Goal: Information Seeking & Learning: Understand process/instructions

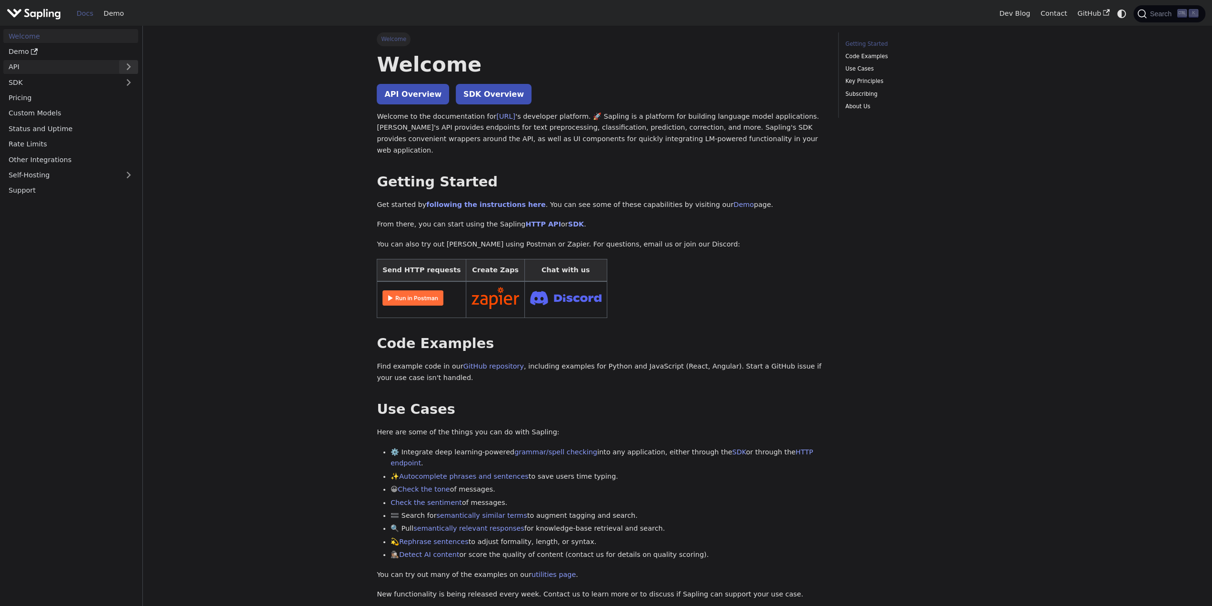
click at [138, 67] on nav "Welcome Demo API SDK Pricing Custom Models Status and Uptime Rate Limits Other …" at bounding box center [71, 316] width 143 height 580
click at [133, 67] on button "Expand sidebar category 'API'" at bounding box center [128, 67] width 19 height 14
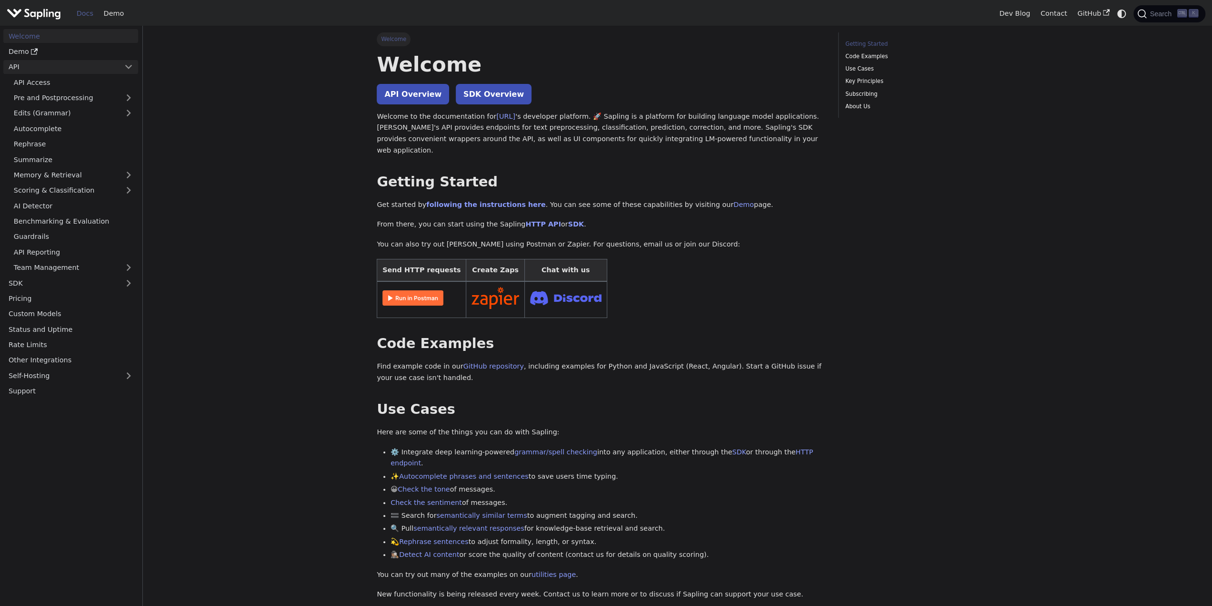
click at [83, 69] on link "API" at bounding box center [61, 67] width 116 height 14
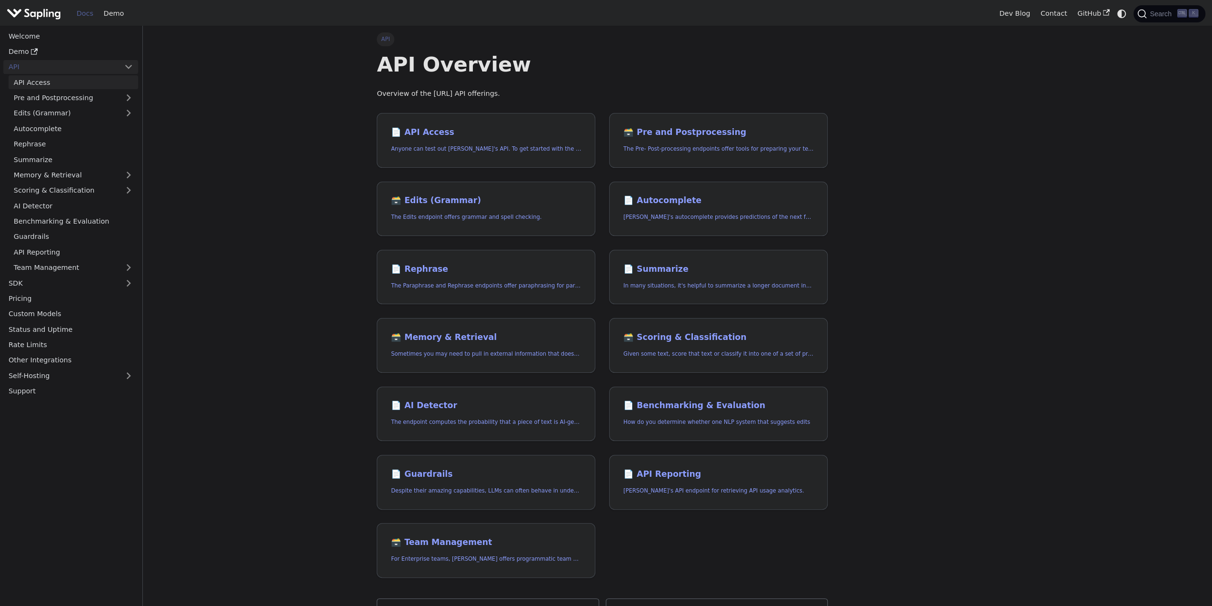
click at [74, 83] on link "API Access" at bounding box center [74, 82] width 130 height 14
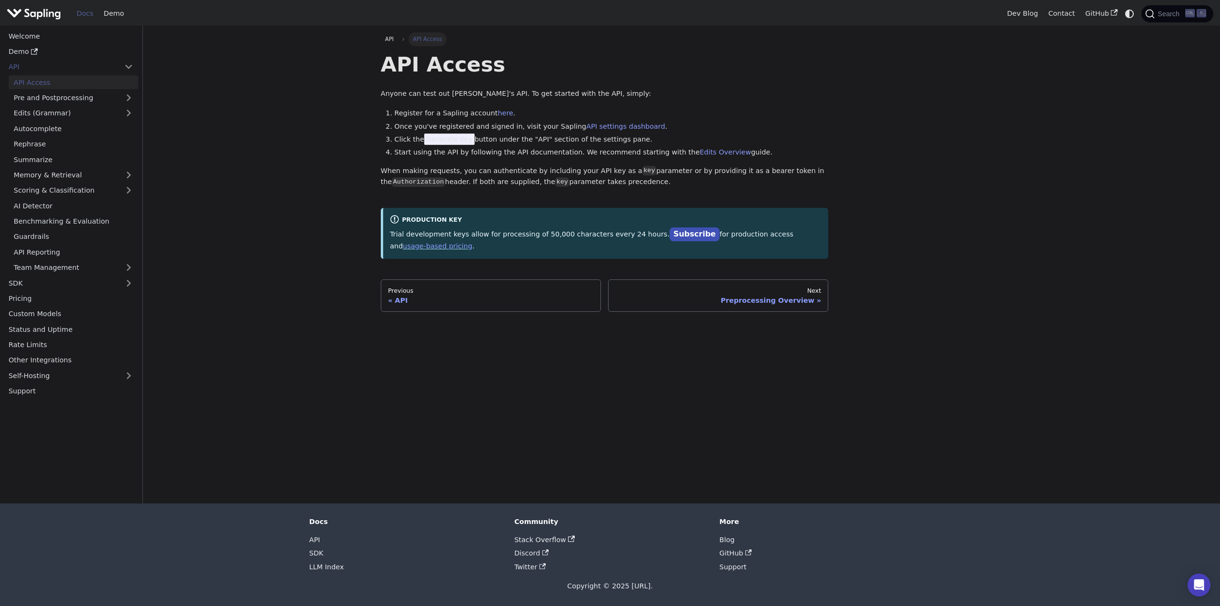
click at [422, 114] on li "Register for a Sapling account here ." at bounding box center [611, 113] width 434 height 11
drag, startPoint x: 396, startPoint y: 126, endPoint x: 527, endPoint y: 131, distance: 130.6
click at [527, 131] on li "Once you've registered and signed in, visit your Sapling API settings dashboard…" at bounding box center [611, 126] width 434 height 11
click at [532, 137] on li "Click the Generate Key button under the "API" section of the settings pane." at bounding box center [611, 139] width 434 height 11
drag, startPoint x: 395, startPoint y: 137, endPoint x: 539, endPoint y: 141, distance: 144.4
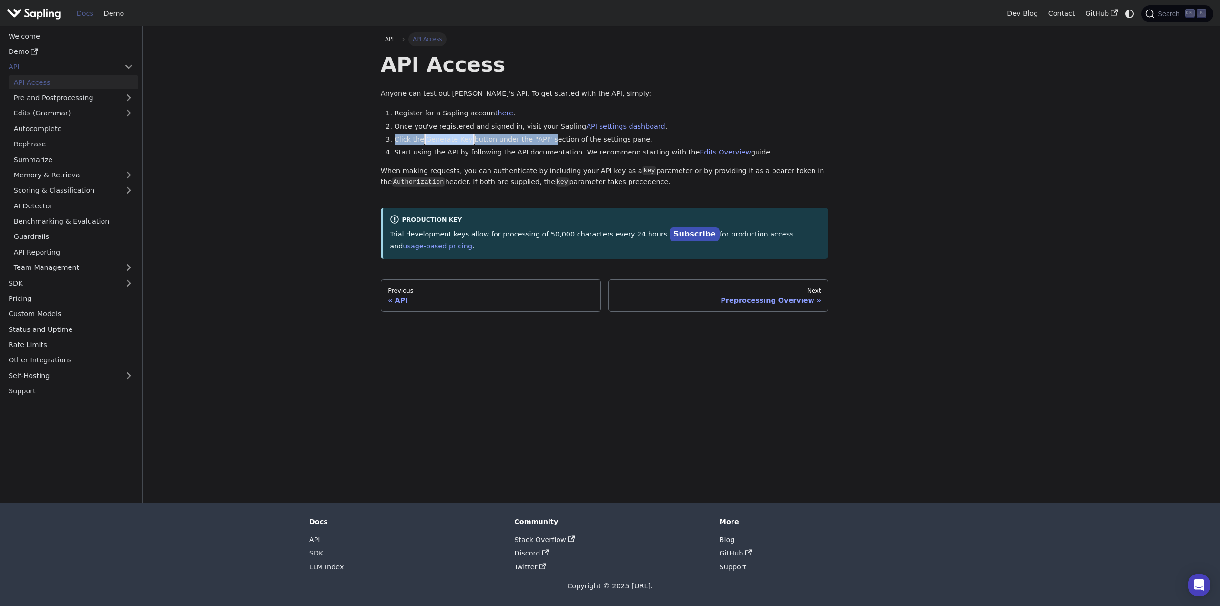
click at [539, 141] on li "Click the Generate Key button under the "API" section of the settings pane." at bounding box center [611, 139] width 434 height 11
drag, startPoint x: 403, startPoint y: 151, endPoint x: 499, endPoint y: 154, distance: 96.3
click at [499, 154] on li "Start using the API by following the API documentation. We recommend starting w…" at bounding box center [611, 152] width 434 height 11
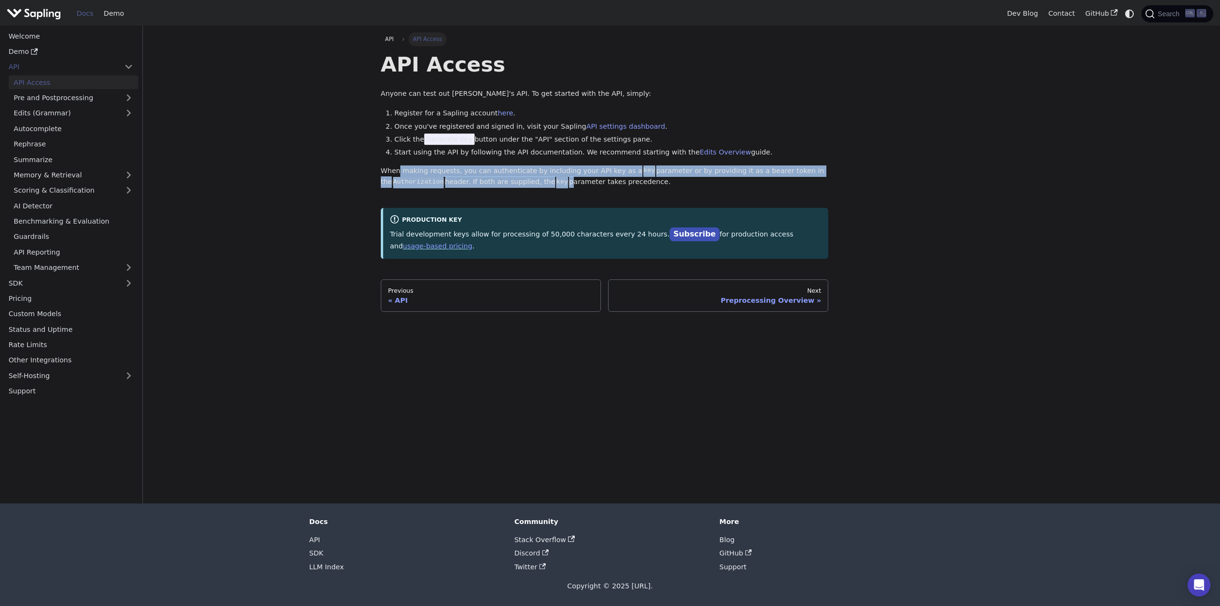
drag, startPoint x: 396, startPoint y: 170, endPoint x: 546, endPoint y: 182, distance: 150.0
click at [546, 182] on p "When making requests, you can authenticate by including your API key as a key p…" at bounding box center [605, 176] width 448 height 23
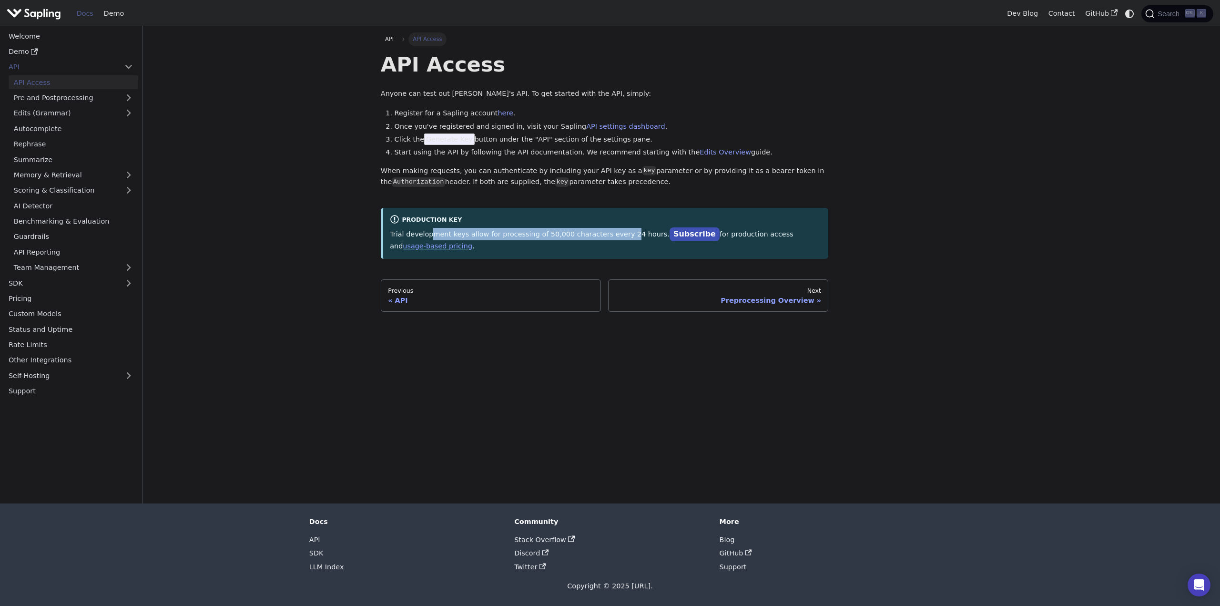
drag, startPoint x: 426, startPoint y: 233, endPoint x: 606, endPoint y: 236, distance: 179.6
click at [606, 236] on p "Trial development keys allow for processing of 50,000 characters every 24 hours…" at bounding box center [606, 240] width 432 height 24
click at [701, 237] on p "Trial development keys allow for processing of 50,000 characters every 24 hours…" at bounding box center [606, 240] width 432 height 24
drag, startPoint x: 702, startPoint y: 238, endPoint x: 744, endPoint y: 234, distance: 42.1
click at [744, 234] on p "Trial development keys allow for processing of 50,000 characters every 24 hours…" at bounding box center [606, 240] width 432 height 24
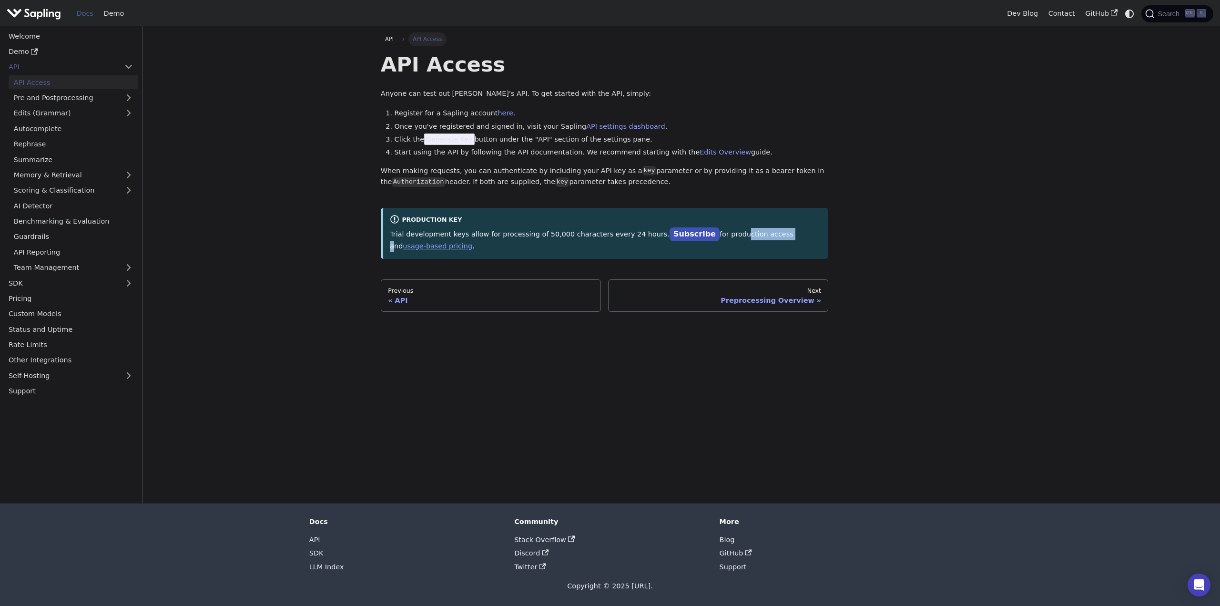
click at [744, 234] on p "Trial development keys allow for processing of 50,000 characters every 24 hours…" at bounding box center [606, 240] width 432 height 24
click at [669, 236] on link "Subscribe" at bounding box center [694, 234] width 50 height 14
drag, startPoint x: 444, startPoint y: 234, endPoint x: 621, endPoint y: 240, distance: 177.3
click at [621, 240] on p "Trial development keys allow for processing of 50,000 characters every 24 hours…" at bounding box center [606, 240] width 432 height 24
click at [957, 153] on div "API API Access API Access Anyone can test out Sapling's API. To get started wit…" at bounding box center [681, 171] width 615 height 279
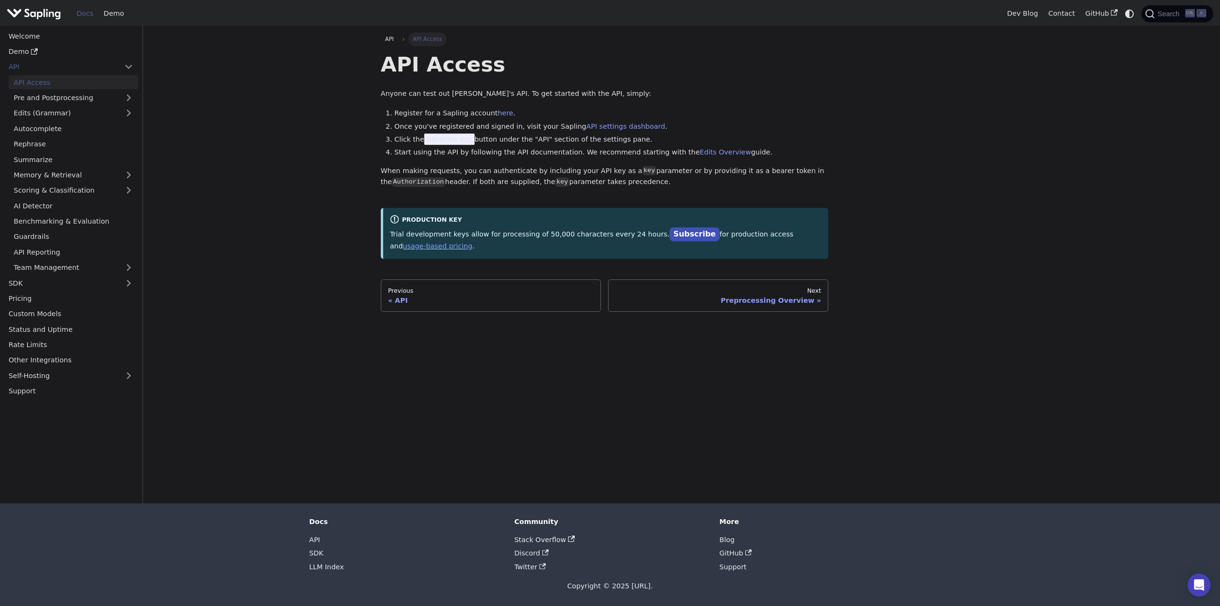
click at [46, 17] on img "Main" at bounding box center [34, 14] width 54 height 14
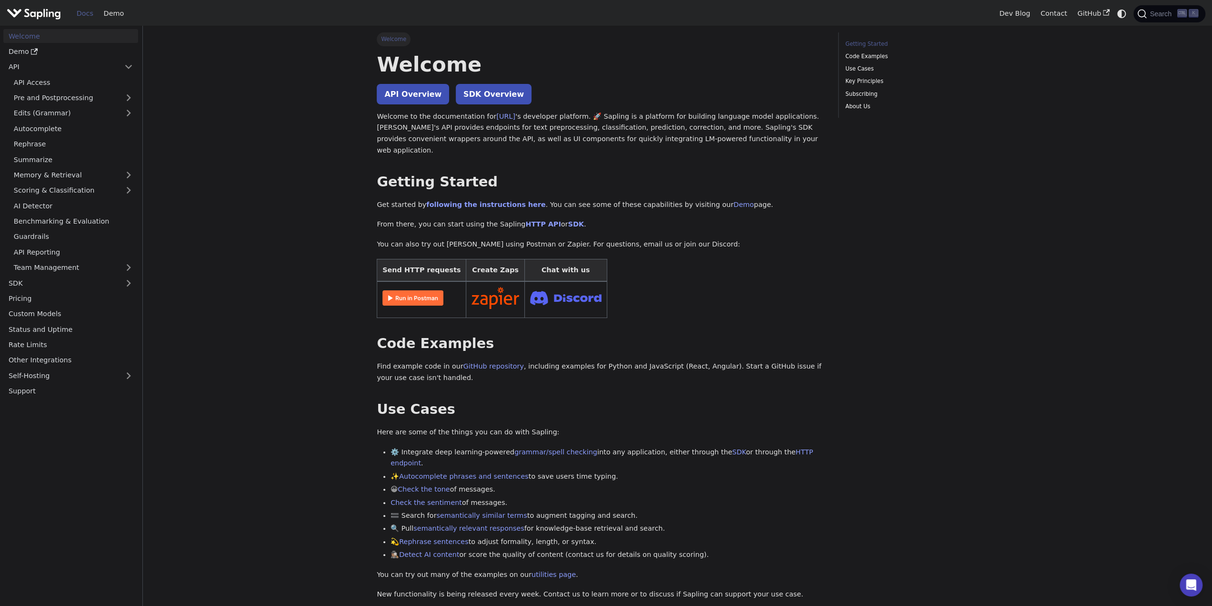
click at [986, 151] on div "Welcome On this page Welcome API Overview SDK Overview Welcome to the documenta…" at bounding box center [678, 540] width 629 height 1029
click at [49, 16] on img "Main" at bounding box center [34, 14] width 54 height 14
click at [47, 15] on img "Main" at bounding box center [34, 14] width 54 height 14
click at [40, 14] on img "Main" at bounding box center [34, 14] width 54 height 14
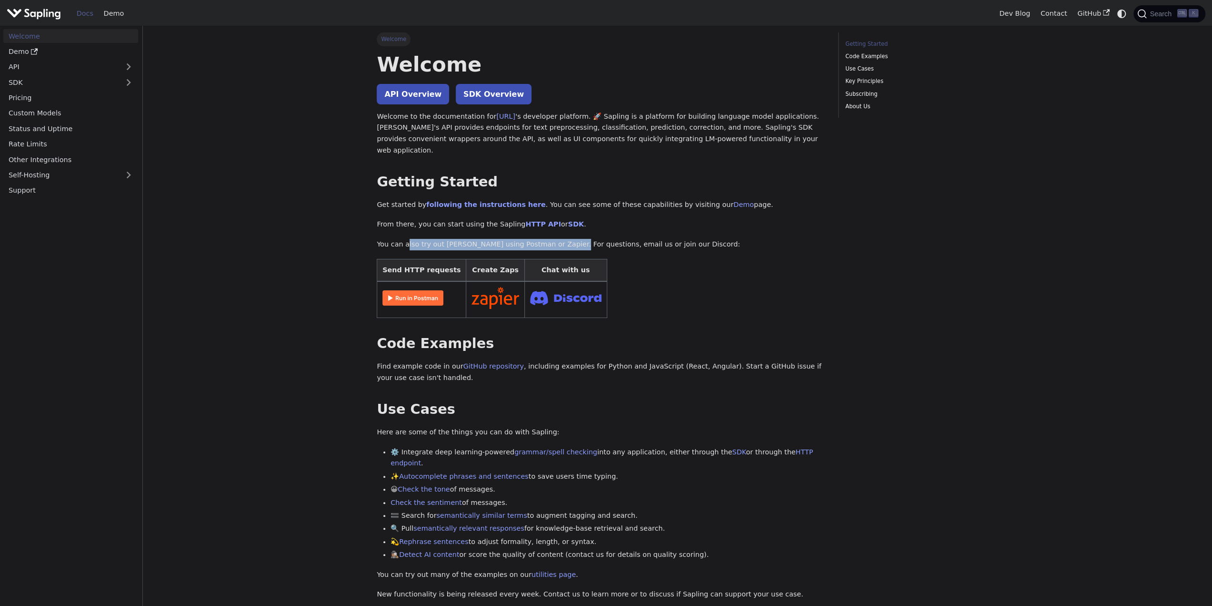
drag, startPoint x: 405, startPoint y: 232, endPoint x: 553, endPoint y: 228, distance: 148.2
click at [553, 239] on p "You can also try out [PERSON_NAME] using Postman or Zapier. For questions, emai…" at bounding box center [601, 244] width 448 height 11
click at [472, 99] on link "SDK Overview" at bounding box center [494, 94] width 76 height 20
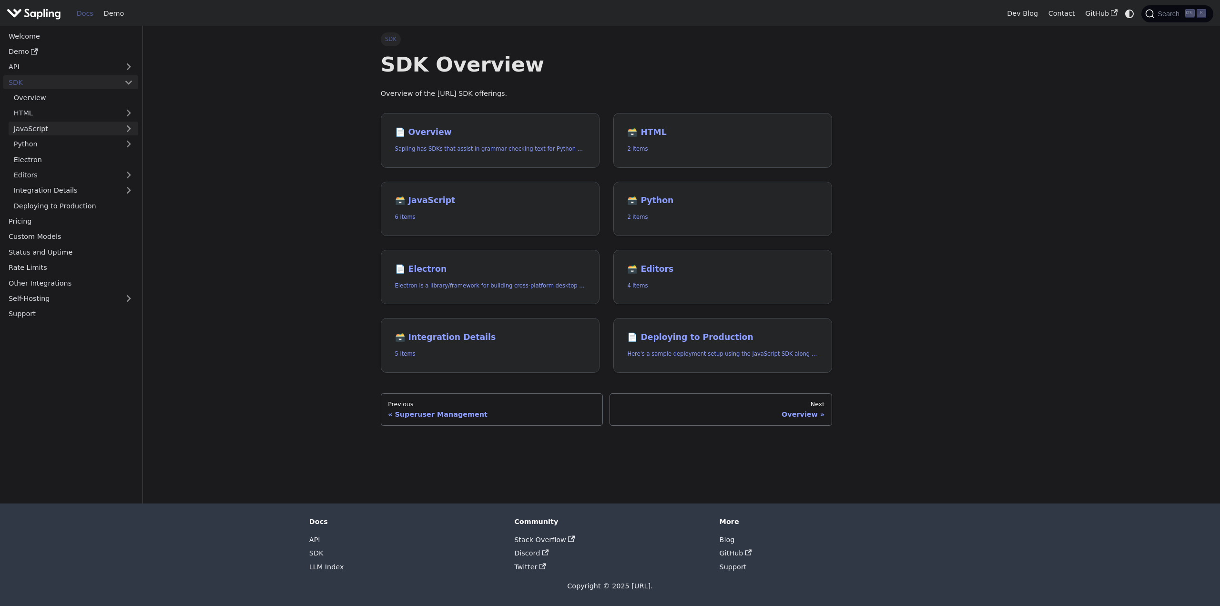
click at [130, 129] on link "JavaScript" at bounding box center [74, 128] width 130 height 14
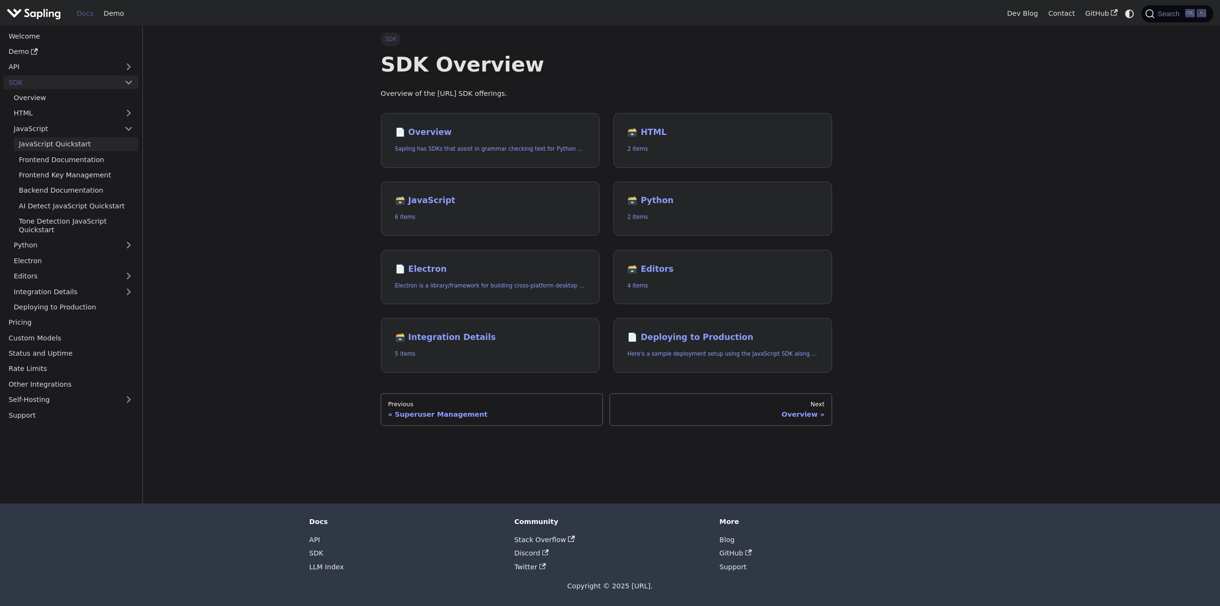
click at [79, 144] on link "JavaScript Quickstart" at bounding box center [76, 144] width 124 height 14
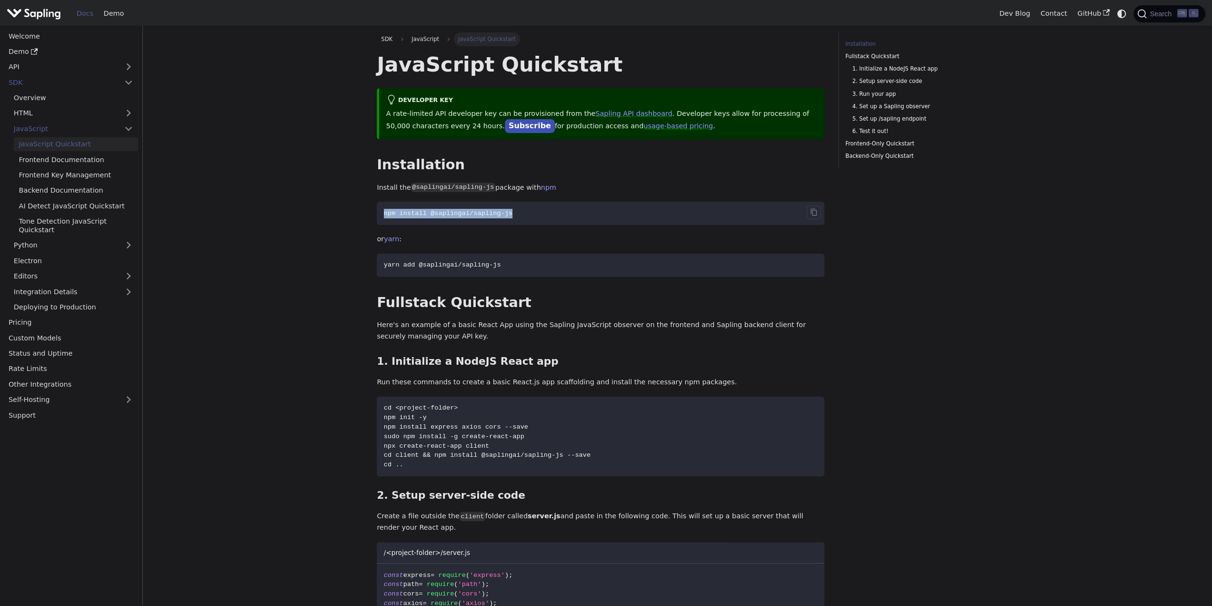
drag, startPoint x: 374, startPoint y: 214, endPoint x: 516, endPoint y: 209, distance: 142.6
copy span "npm install @saplingai/sapling-js"
drag, startPoint x: 394, startPoint y: 364, endPoint x: 525, endPoint y: 366, distance: 131.5
click at [525, 366] on h3 "1. Initialize a NodeJS React app ​" at bounding box center [601, 361] width 448 height 13
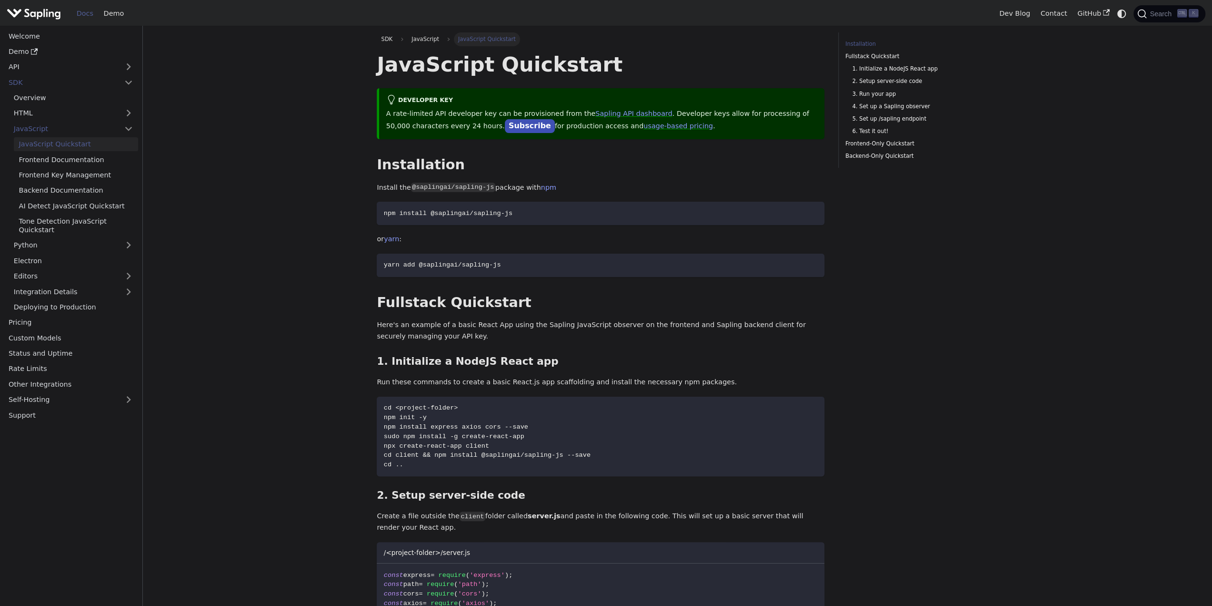
click at [469, 380] on p "Run these commands to create a basic React.js app scaffolding and install the n…" at bounding box center [601, 381] width 448 height 11
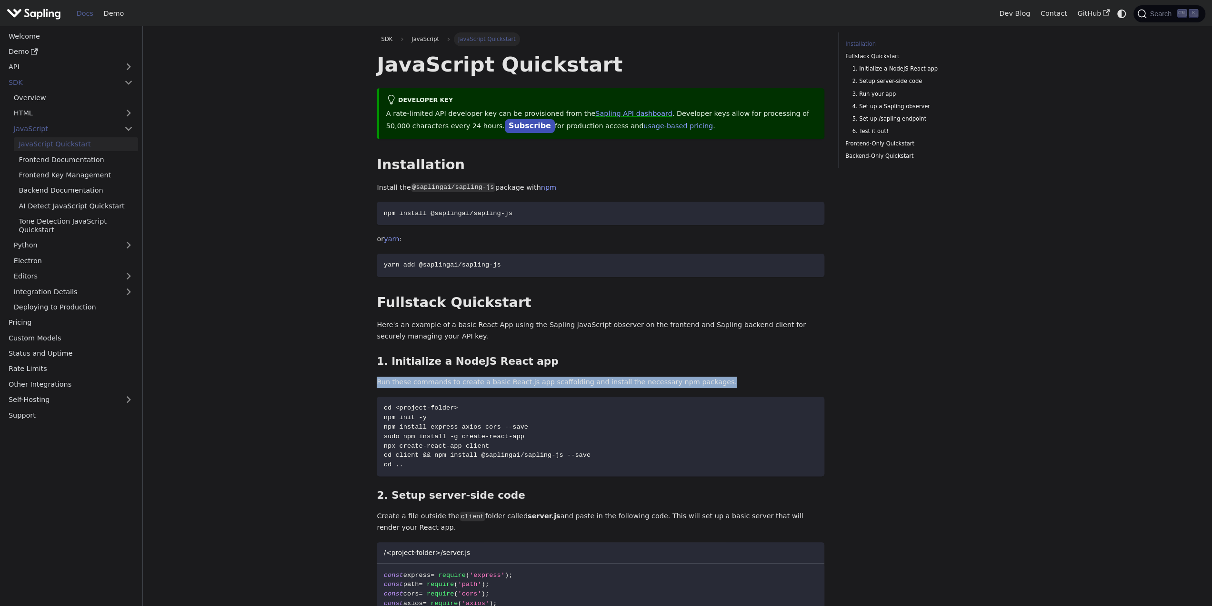
click at [469, 380] on p "Run these commands to create a basic React.js app scaffolding and install the n…" at bounding box center [601, 381] width 448 height 11
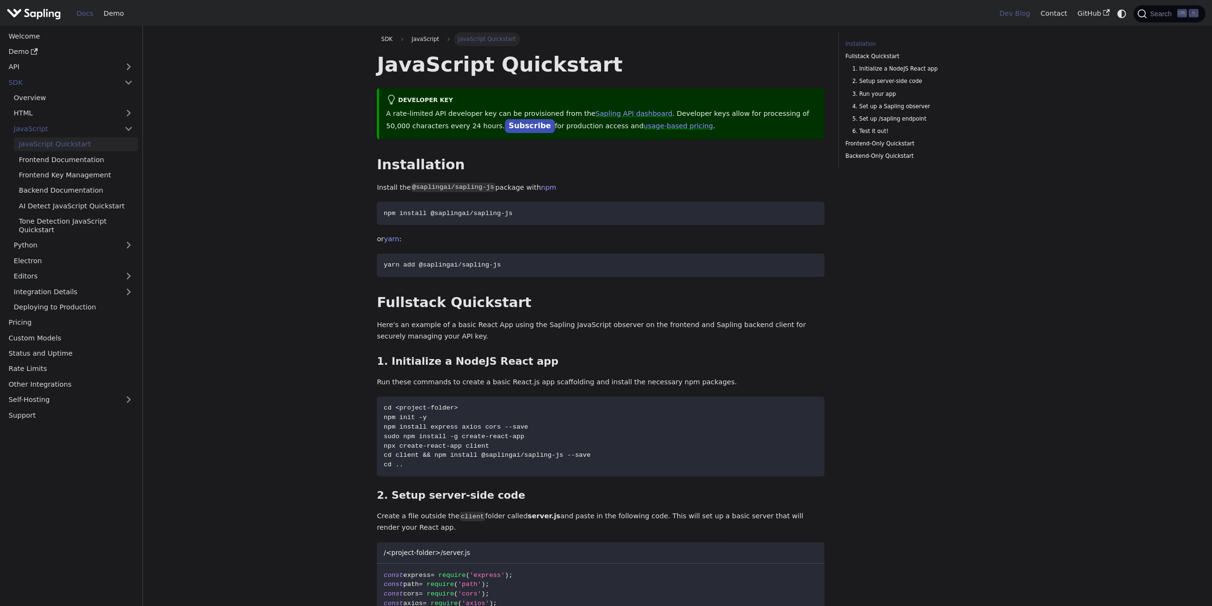
click at [1018, 11] on link "Dev Blog" at bounding box center [1014, 13] width 41 height 15
click at [131, 65] on button "Expand sidebar category 'API'" at bounding box center [128, 67] width 19 height 14
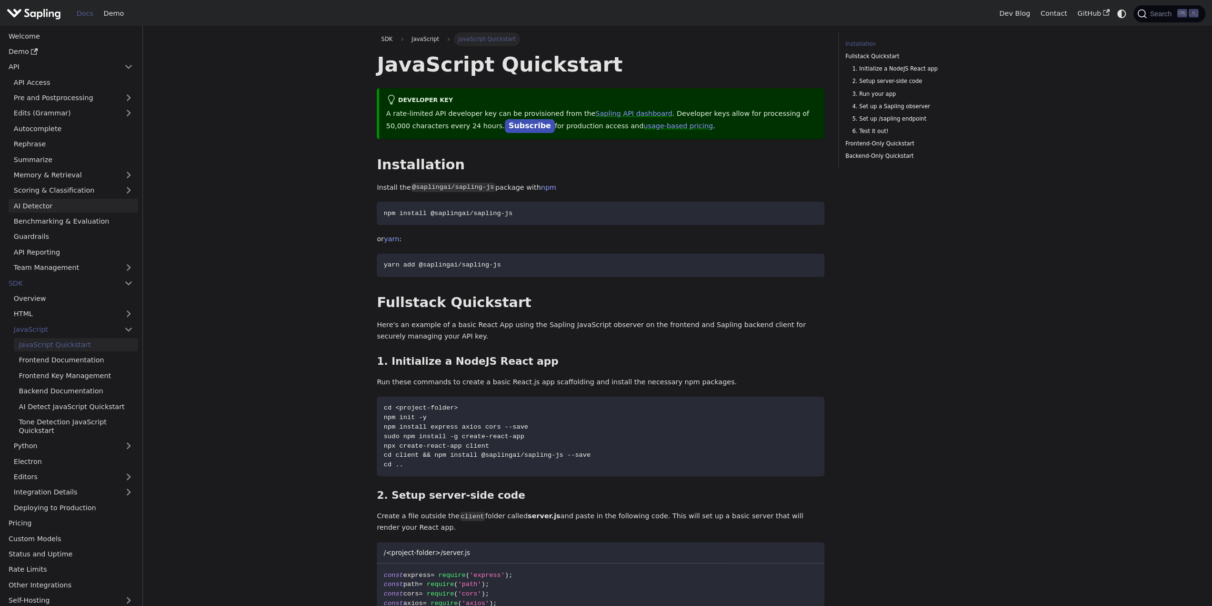
click at [69, 204] on link "AI Detector" at bounding box center [74, 206] width 130 height 14
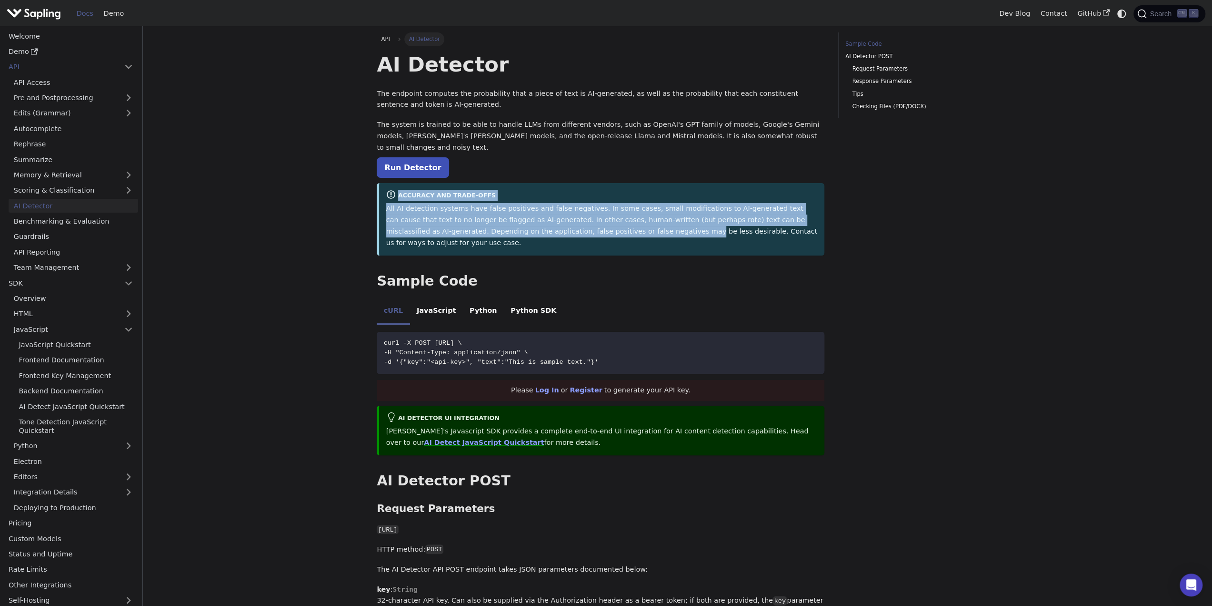
drag, startPoint x: 397, startPoint y: 186, endPoint x: 555, endPoint y: 215, distance: 160.0
click at [555, 215] on div "Accuracy and Trade-offs All AI detection systems have false positives and false…" at bounding box center [601, 219] width 448 height 72
click at [555, 215] on p "All AI detection systems have false positives and false negatives. In some case…" at bounding box center [602, 225] width 432 height 45
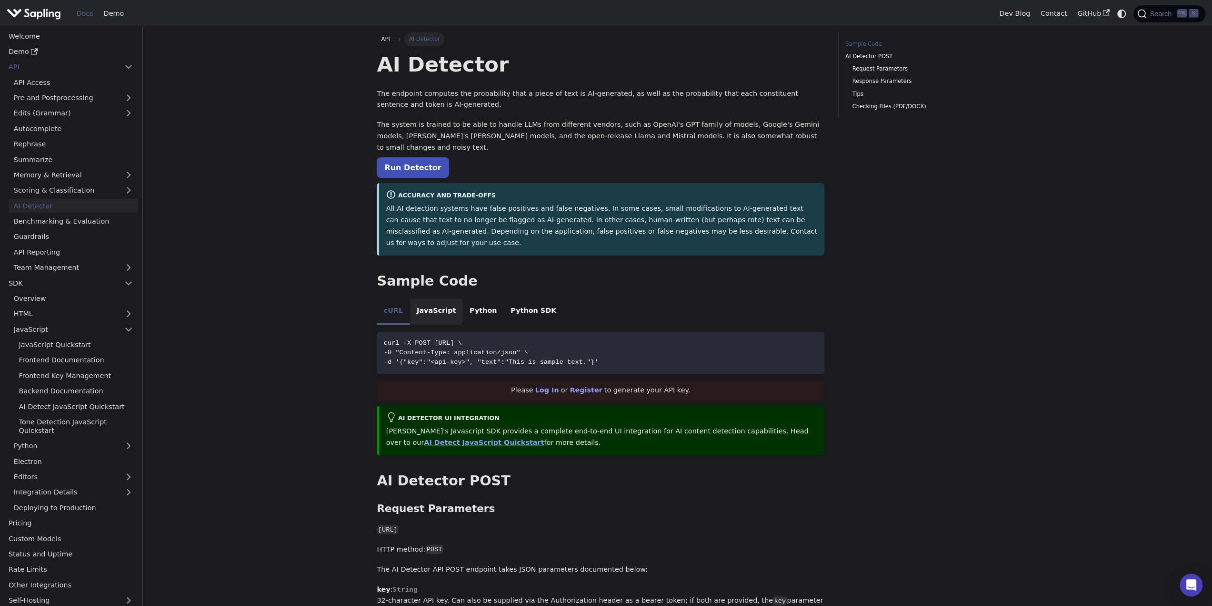
click at [425, 298] on li "JavaScript" at bounding box center [436, 311] width 53 height 27
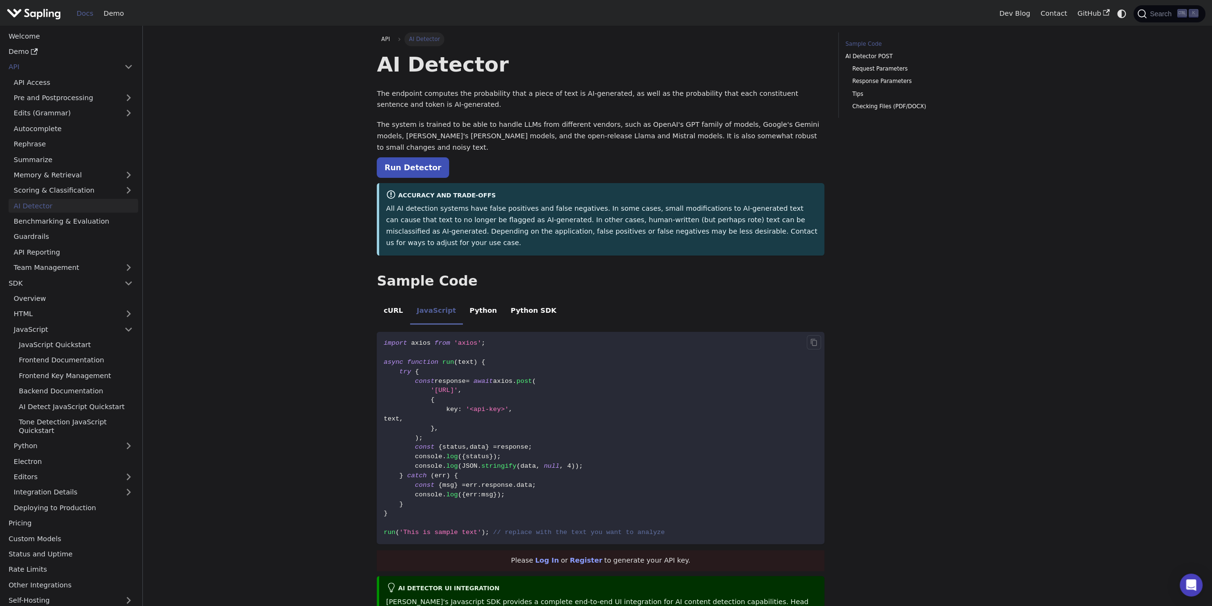
click at [400, 415] on span "text" at bounding box center [392, 418] width 16 height 7
click at [585, 431] on code "import axios from 'axios' ; async function run ( text ) { try { const response …" at bounding box center [601, 438] width 448 height 212
click at [46, 10] on img "Main" at bounding box center [34, 14] width 54 height 14
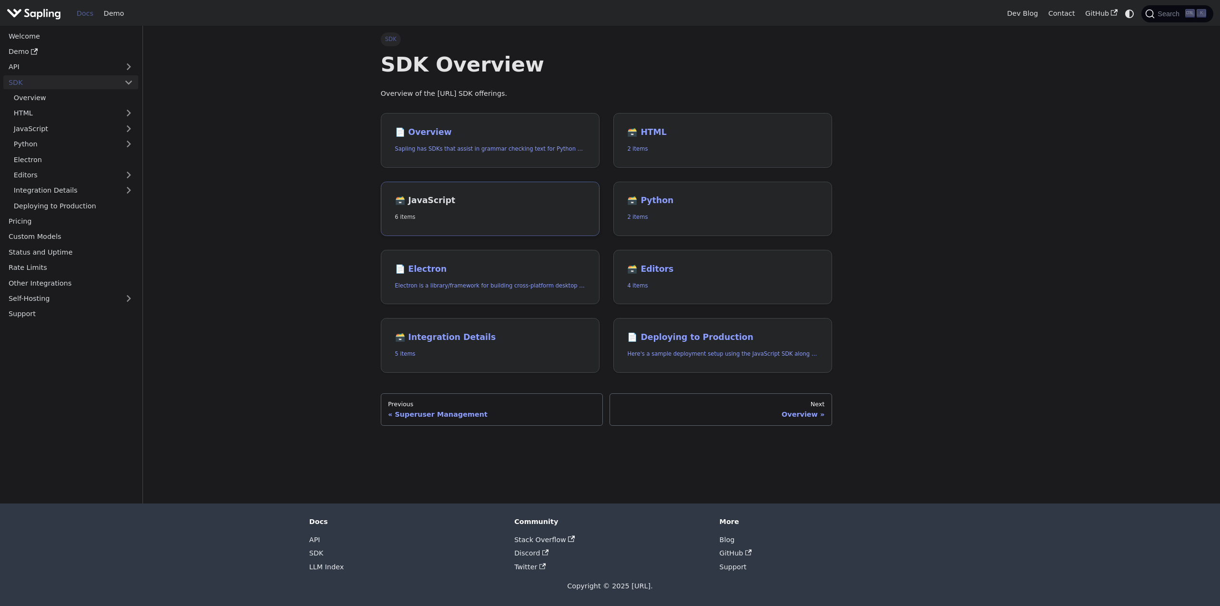
click at [445, 193] on link "🗃️ JavaScript 6 items" at bounding box center [490, 209] width 219 height 55
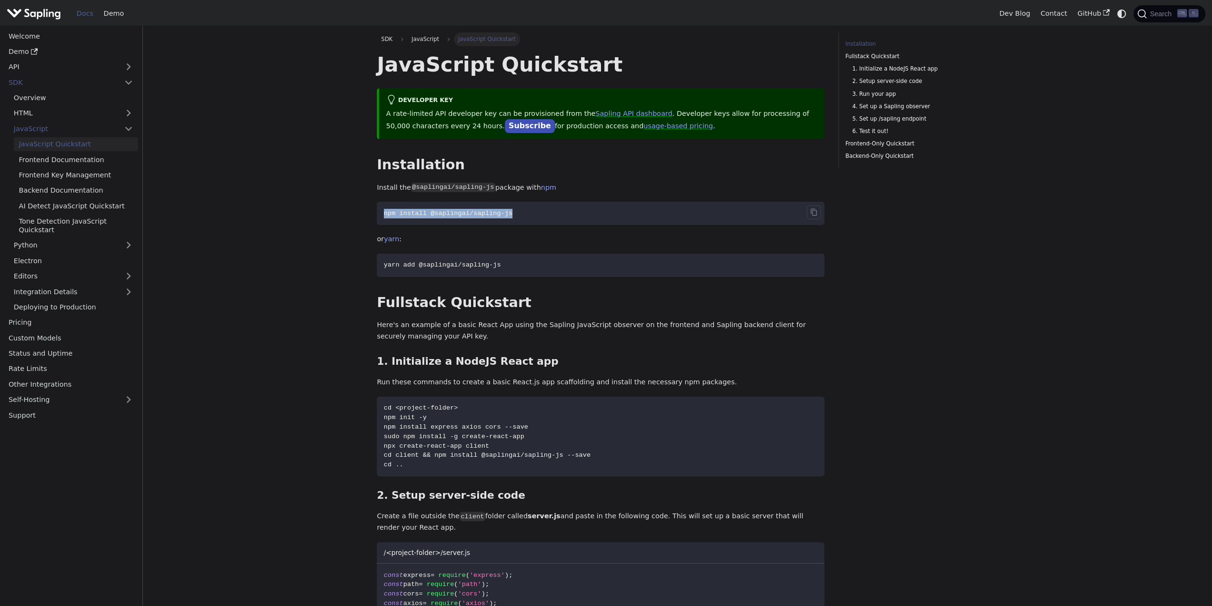
drag, startPoint x: 516, startPoint y: 216, endPoint x: 383, endPoint y: 217, distance: 133.9
click at [383, 217] on code "npm install @saplingai/sapling-js" at bounding box center [601, 213] width 448 height 23
copy span "npm install @saplingai/sapling-js"
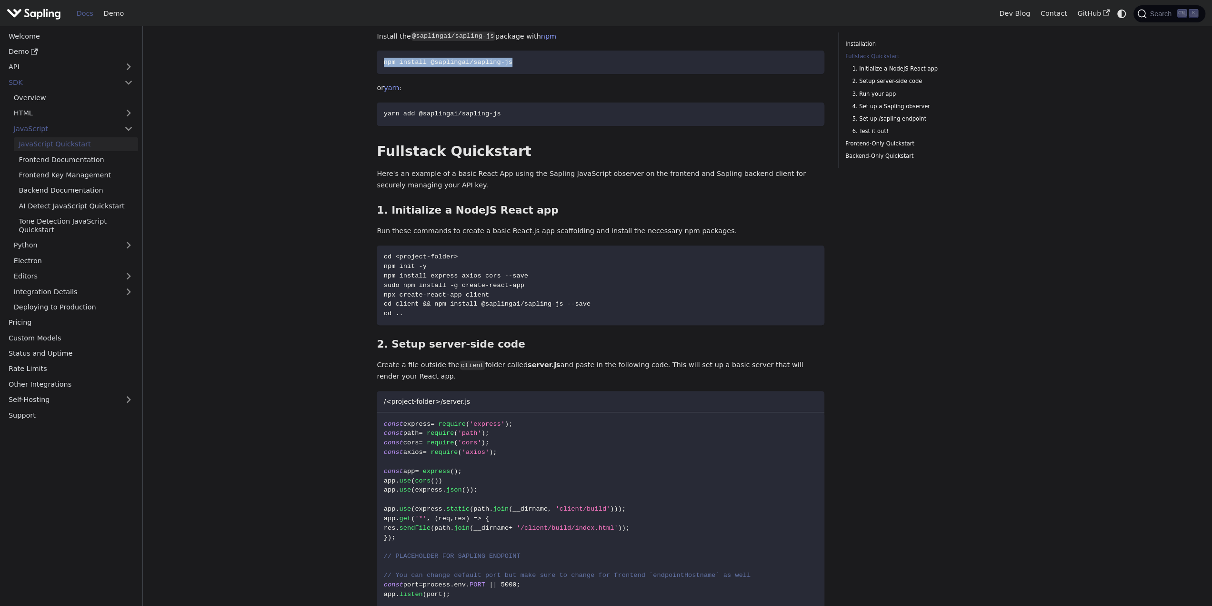
scroll to position [238, 0]
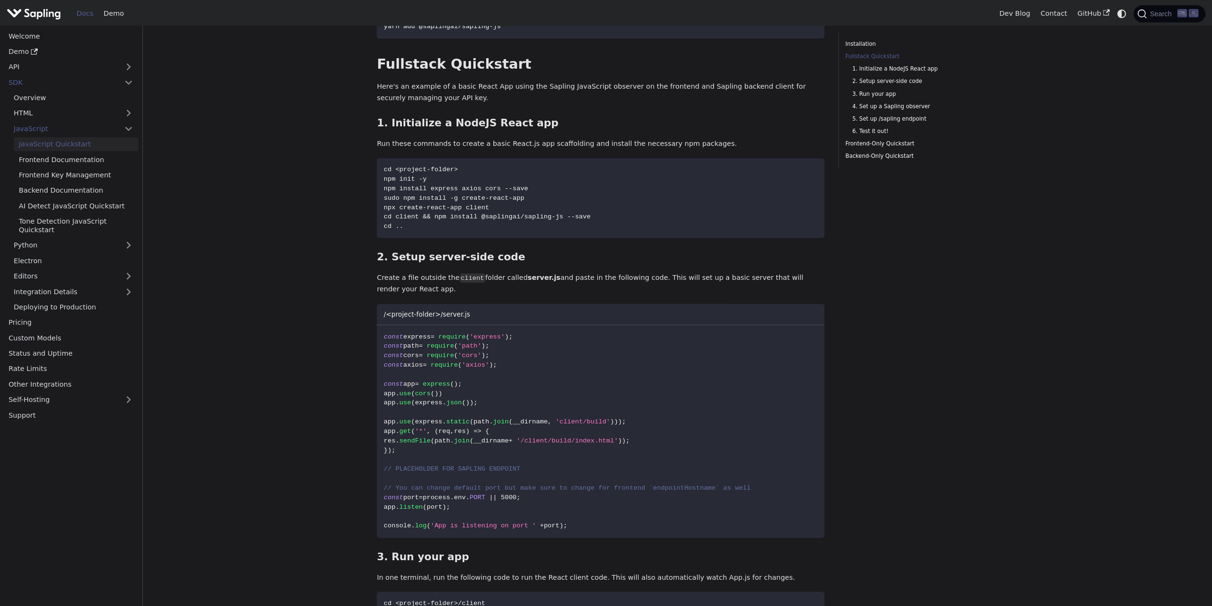
copy span "npm install @saplingai/sapling-js"
drag, startPoint x: 639, startPoint y: 356, endPoint x: 628, endPoint y: 341, distance: 19.1
click at [639, 356] on code "const express = require ( 'express' ) ; const path = require ( 'path' ) ; const…" at bounding box center [601, 431] width 448 height 212
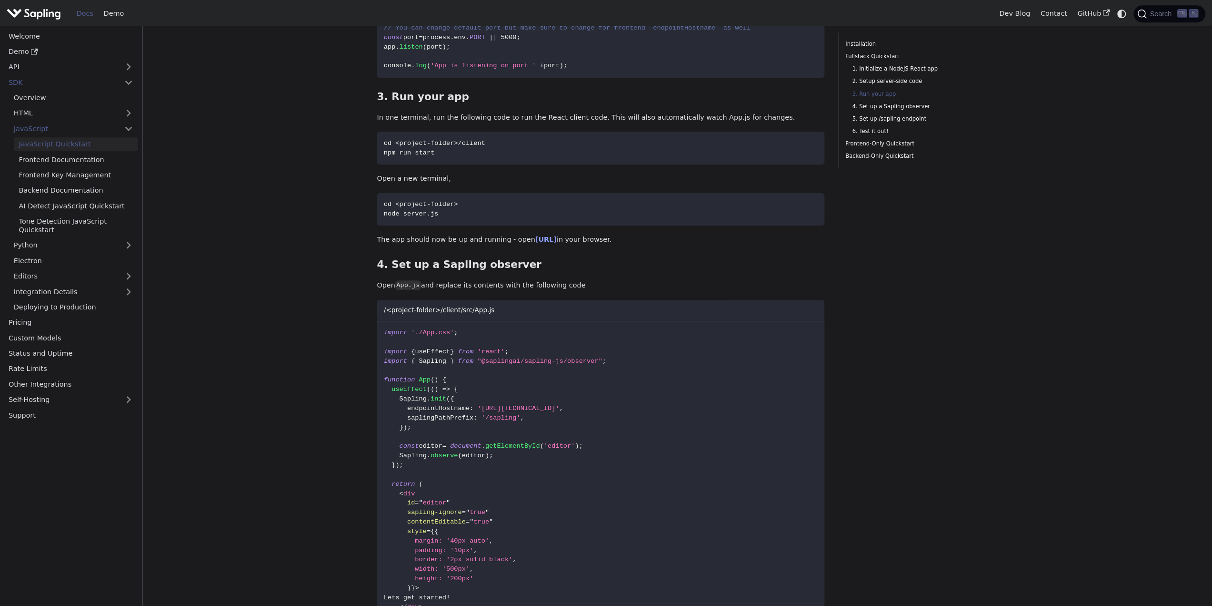
scroll to position [762, 0]
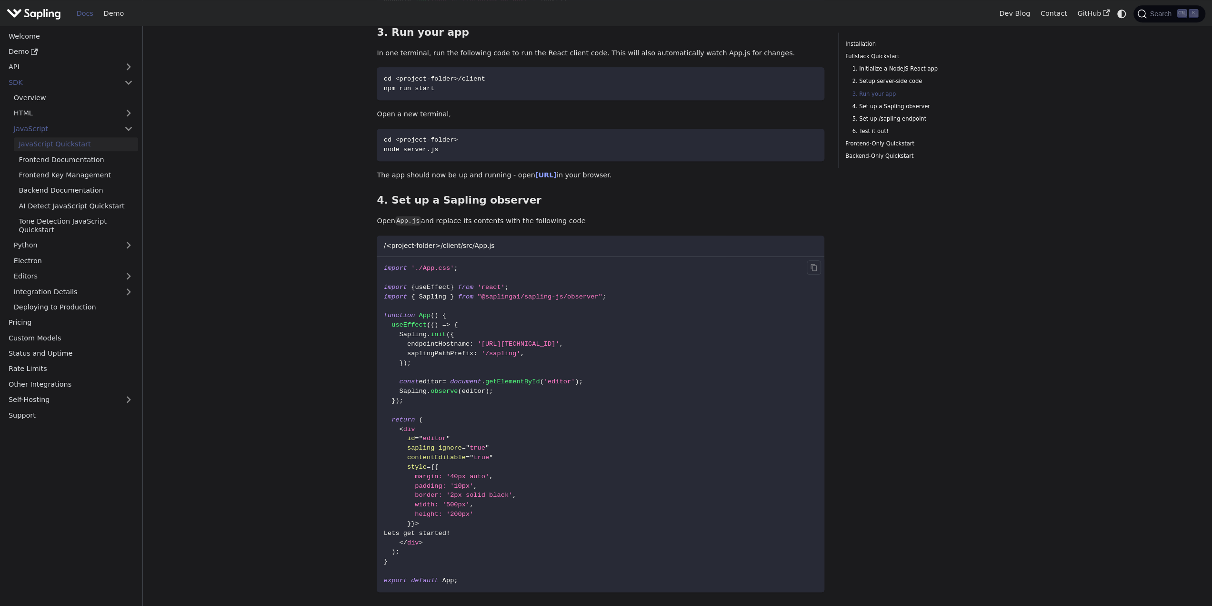
click at [489, 301] on code "import './App.css' ; import { useEffect } from 'react' ; import { Sapling } fro…" at bounding box center [601, 424] width 448 height 335
copy span "import { Sapling } from "@saplingai/sapling-js/observer" ;"
drag, startPoint x: 493, startPoint y: 364, endPoint x: 466, endPoint y: 361, distance: 27.3
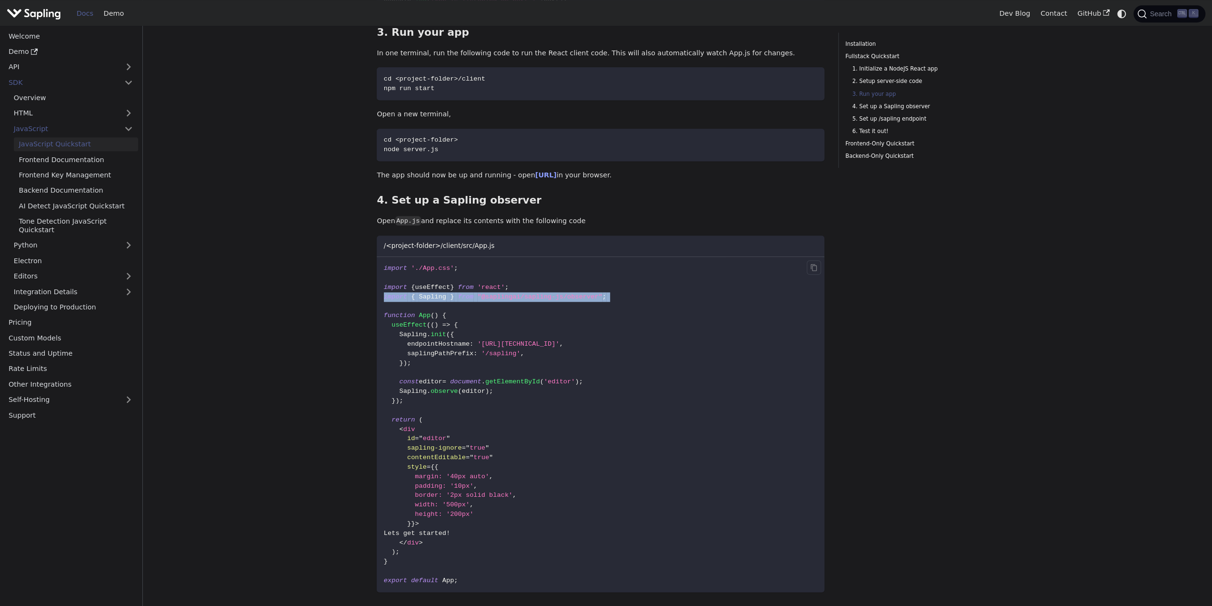
click at [493, 364] on code "import './App.css' ; import { useEffect } from 'react' ; import { Sapling } fro…" at bounding box center [601, 424] width 448 height 335
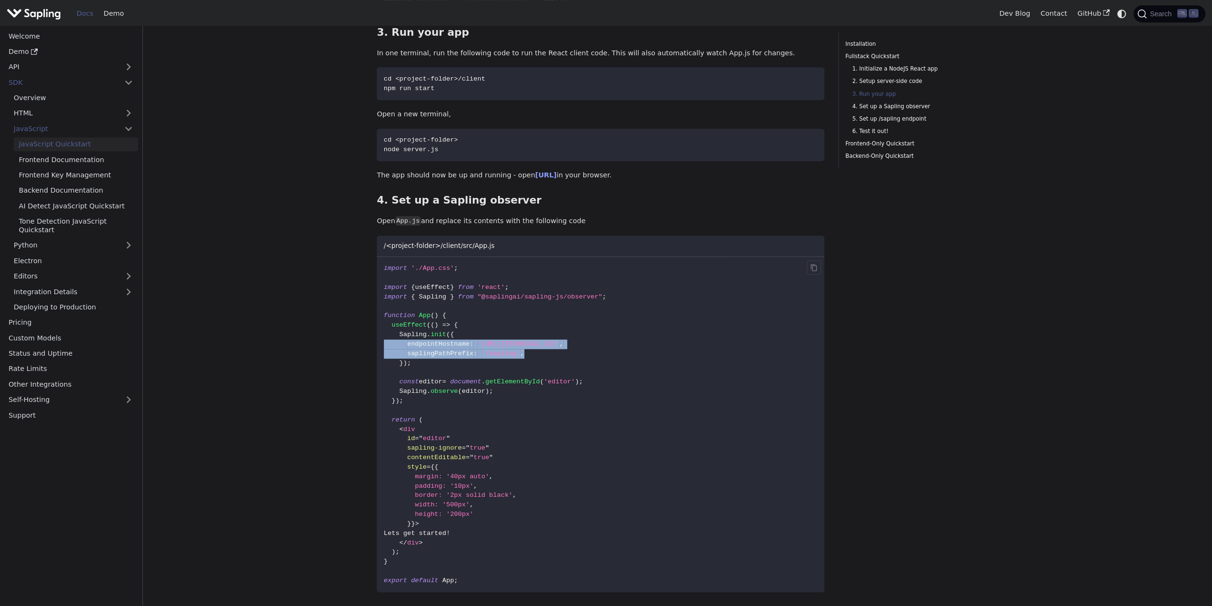
drag, startPoint x: 524, startPoint y: 354, endPoint x: 382, endPoint y: 346, distance: 142.2
click at [382, 346] on code "import './App.css' ; import { useEffect } from 'react' ; import { Sapling } fro…" at bounding box center [601, 424] width 448 height 335
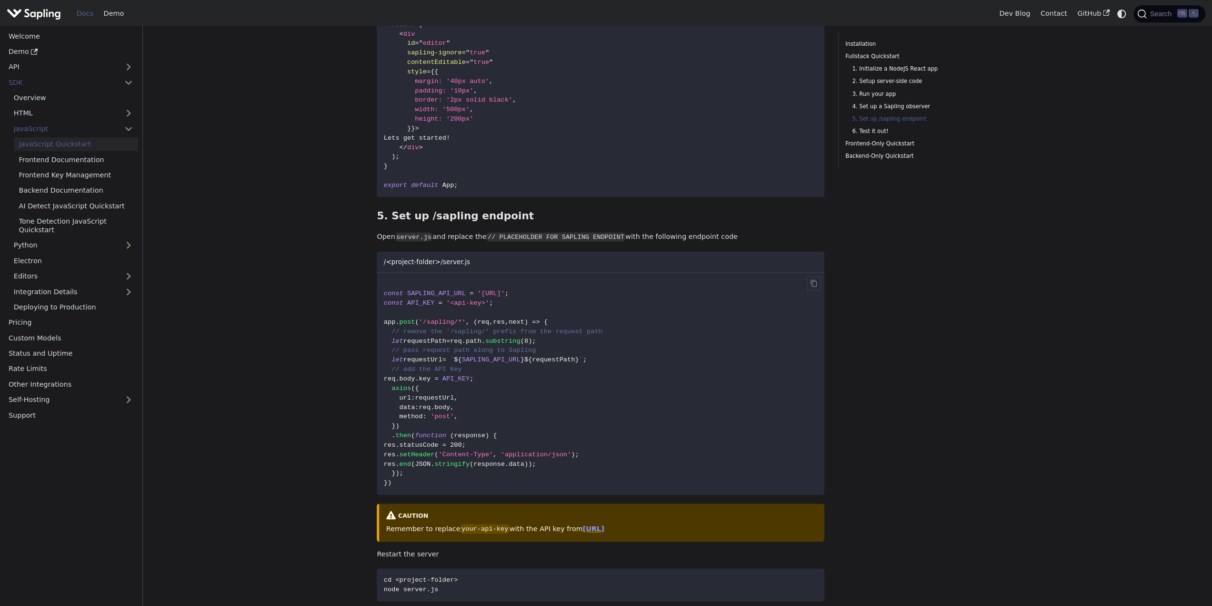
scroll to position [1191, 0]
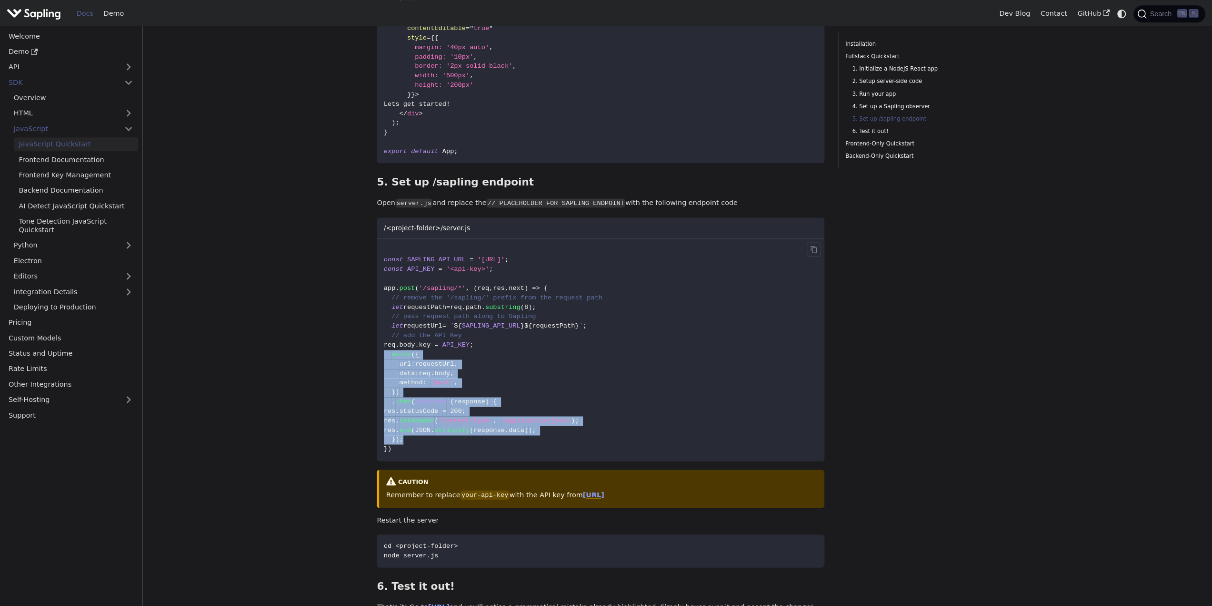
drag, startPoint x: 412, startPoint y: 437, endPoint x: 383, endPoint y: 358, distance: 84.3
click at [383, 358] on code "const SAPLING_API_URL = '[URL]' ; const API_KEY = '<api-key>' ; app . post ( '/…" at bounding box center [601, 350] width 448 height 222
copy code "axios ( { url : requestUrl , data : req . body , method : 'post' , } ) . then (…"
click at [495, 390] on code "const SAPLING_API_URL = '[URL]' ; const API_KEY = '<api-key>' ; app . post ( '/…" at bounding box center [601, 350] width 448 height 222
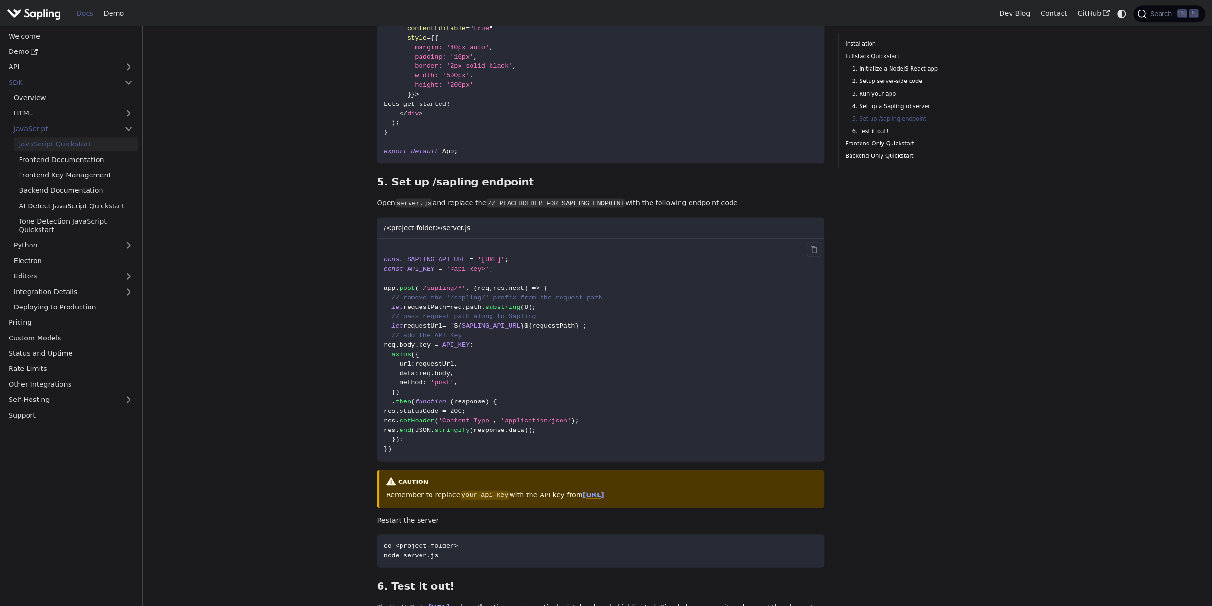
click at [637, 390] on code "const SAPLING_API_URL = '[URL]' ; const API_KEY = '<api-key>' ; app . post ( '/…" at bounding box center [601, 350] width 448 height 222
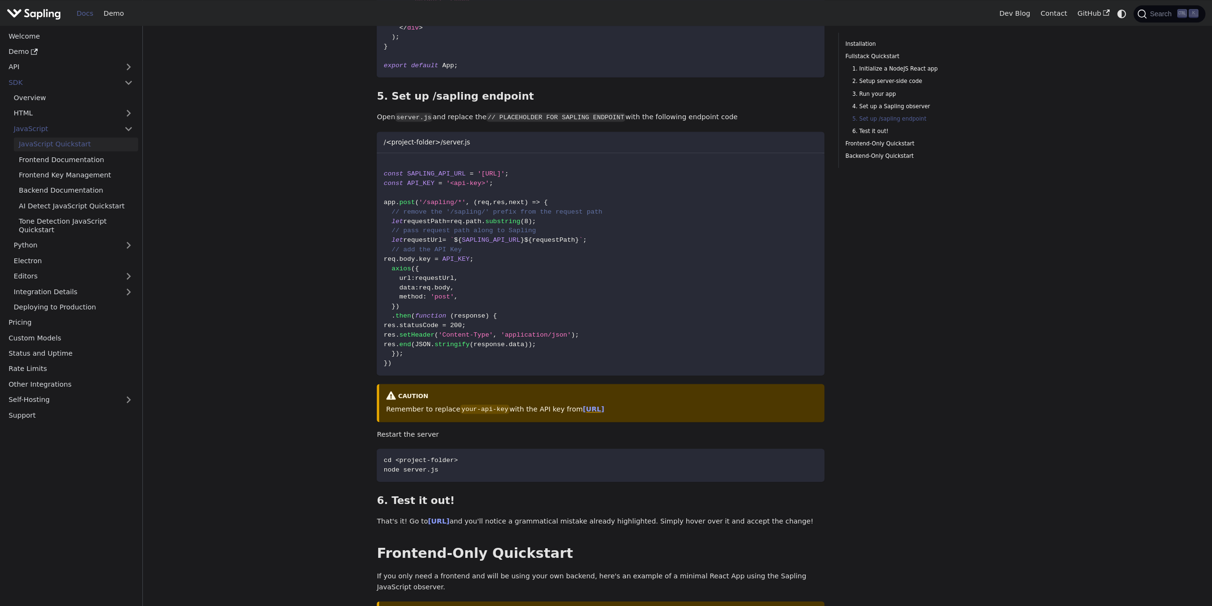
scroll to position [1286, 0]
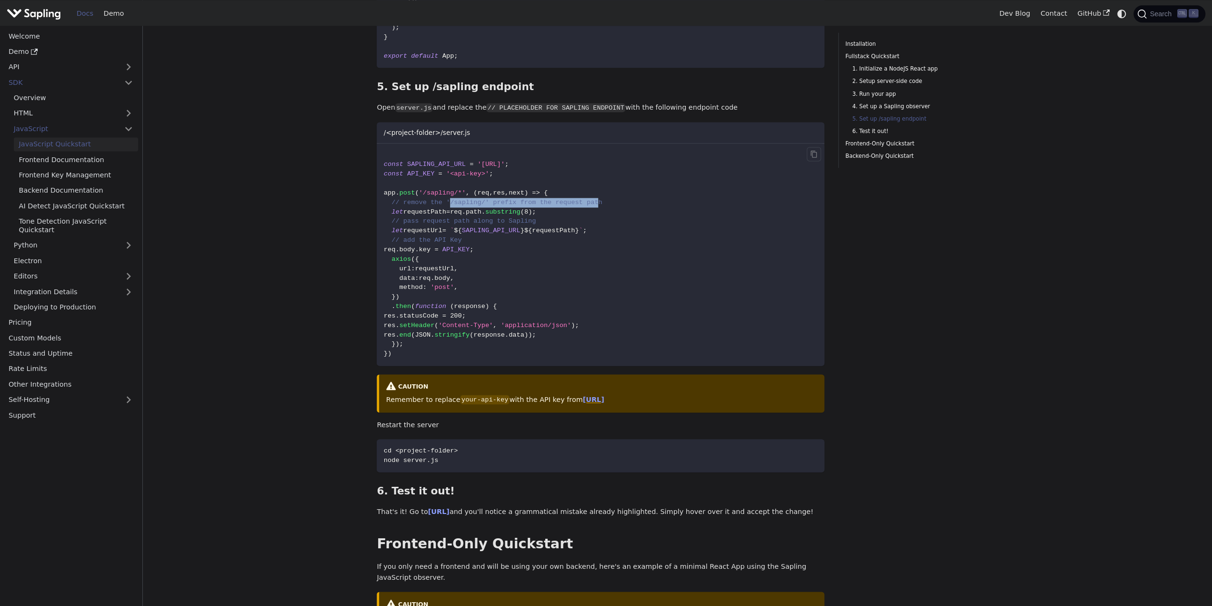
drag, startPoint x: 444, startPoint y: 202, endPoint x: 580, endPoint y: 207, distance: 135.9
click at [580, 207] on code "const SAPLING_API_URL = '[URL]' ; const API_KEY = '<api-key>' ; app . post ( '/…" at bounding box center [601, 254] width 448 height 222
drag, startPoint x: 430, startPoint y: 222, endPoint x: 492, endPoint y: 222, distance: 62.4
click at [492, 222] on span "// pass request path along to Sapling" at bounding box center [464, 220] width 144 height 7
click at [475, 233] on span "SAPLING_API_URL" at bounding box center [491, 230] width 59 height 7
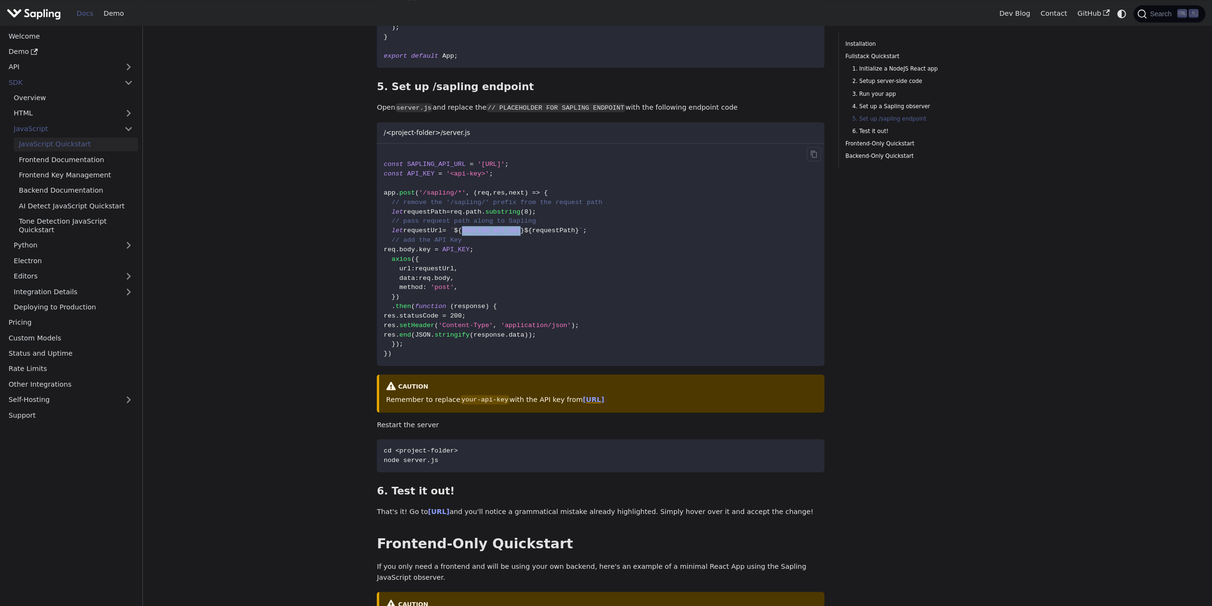
click at [475, 233] on span "SAPLING_API_URL" at bounding box center [491, 230] width 59 height 7
drag, startPoint x: 471, startPoint y: 163, endPoint x: 553, endPoint y: 165, distance: 82.0
click at [505, 165] on span "'[URL]'" at bounding box center [490, 164] width 27 height 7
click at [94, 187] on link "Backend Documentation" at bounding box center [76, 190] width 124 height 14
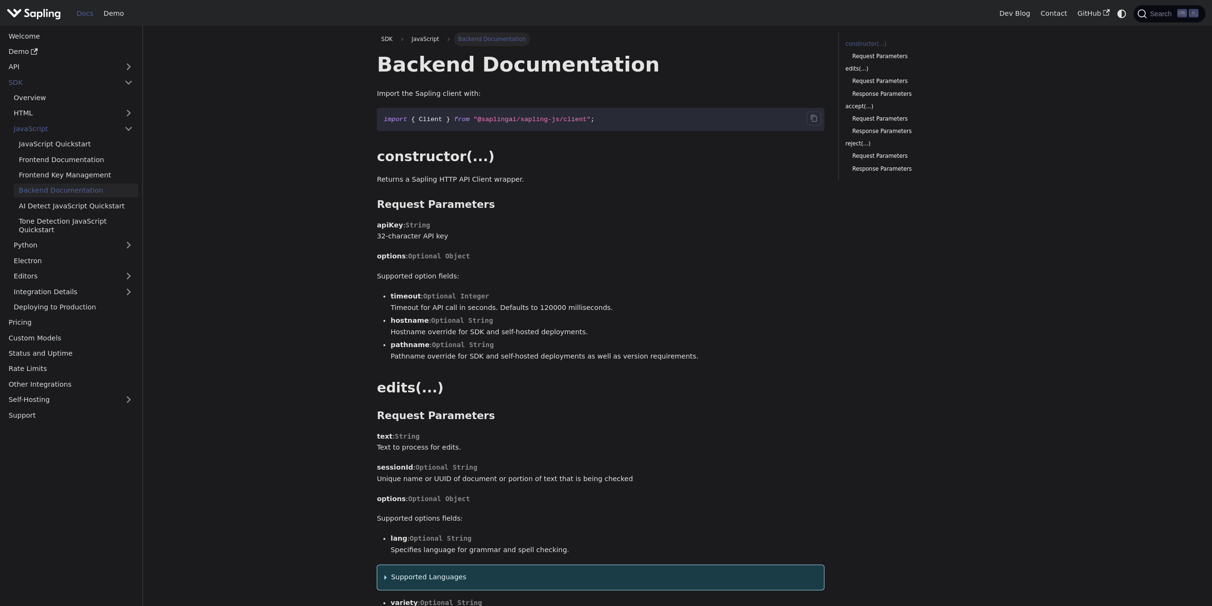
click at [428, 117] on span "Client" at bounding box center [430, 119] width 23 height 7
copy span "Client"
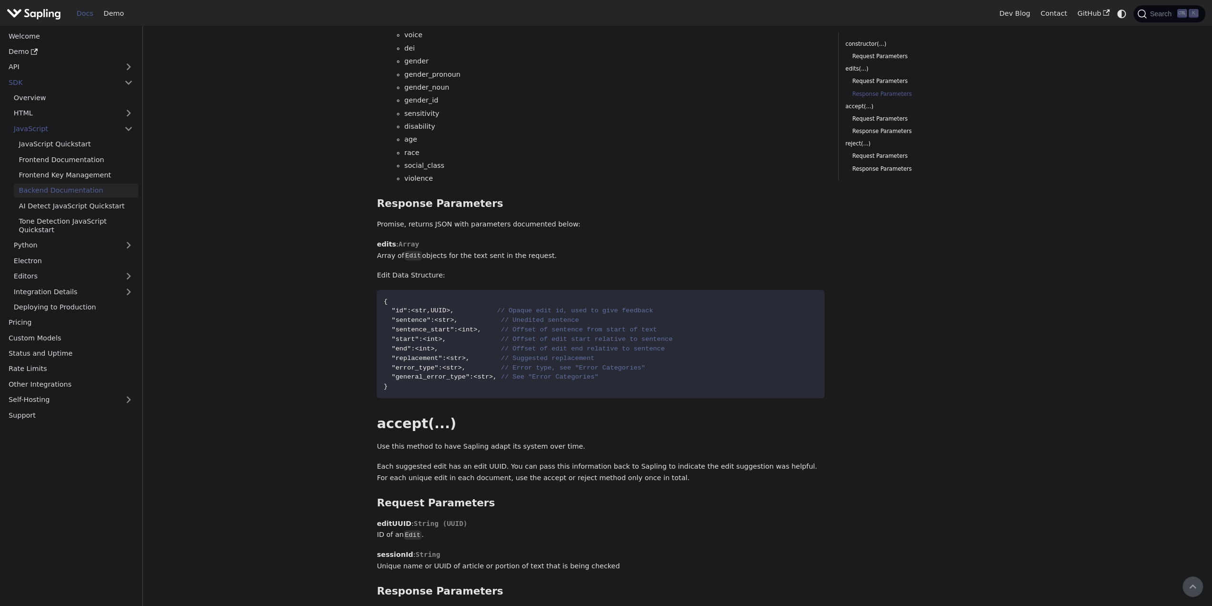
scroll to position [765, 0]
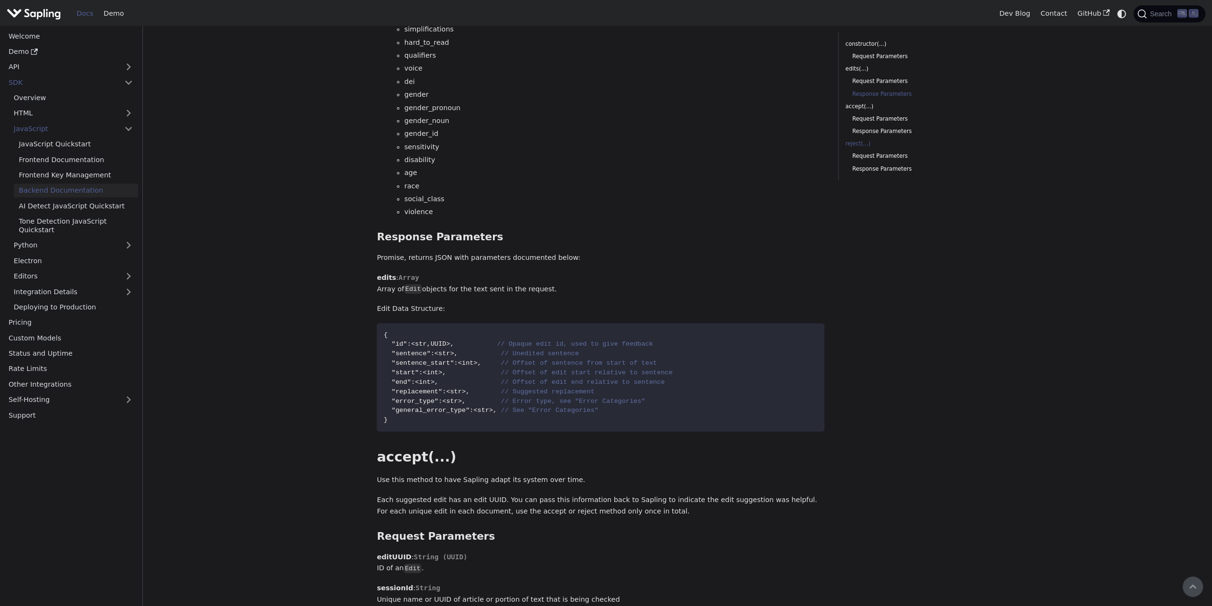
click at [854, 145] on link "reject(...)" at bounding box center [910, 143] width 129 height 9
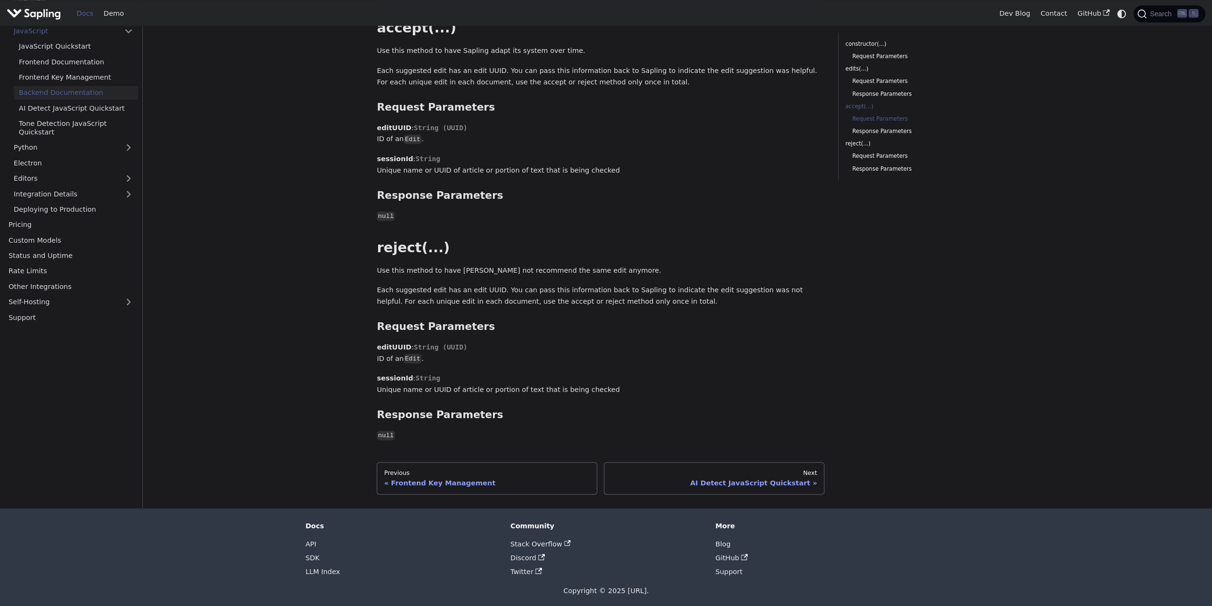
click at [860, 109] on link "accept(...)" at bounding box center [910, 106] width 129 height 9
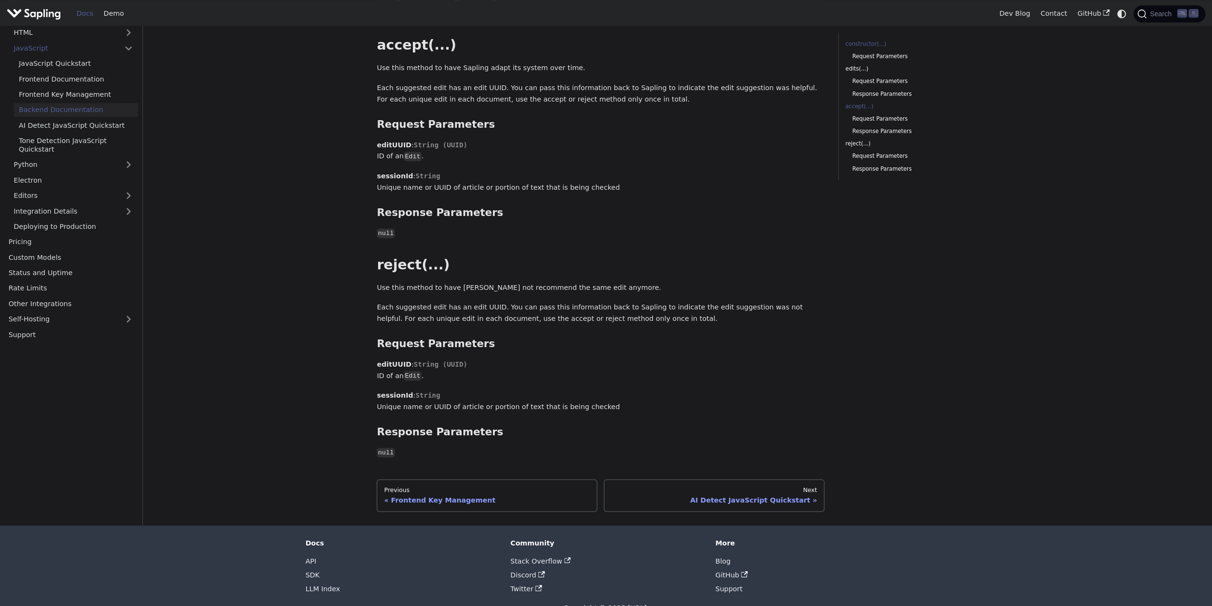
click at [864, 47] on link "constructor(...)" at bounding box center [910, 44] width 129 height 9
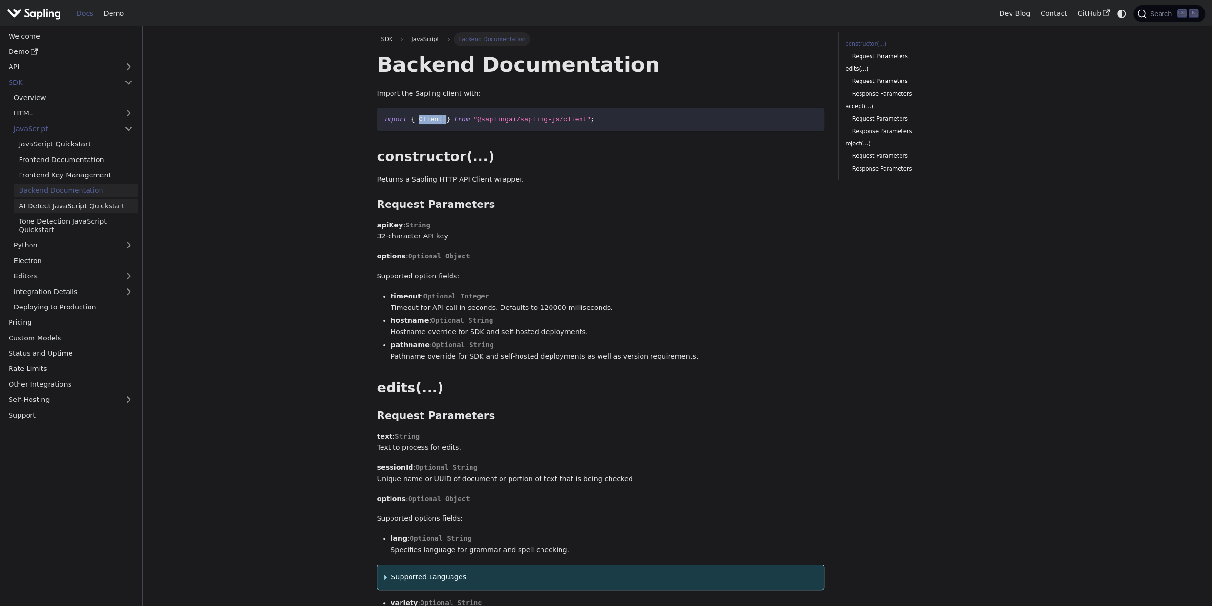
click at [97, 204] on link "AI Detect JavaScript Quickstart" at bounding box center [76, 206] width 124 height 14
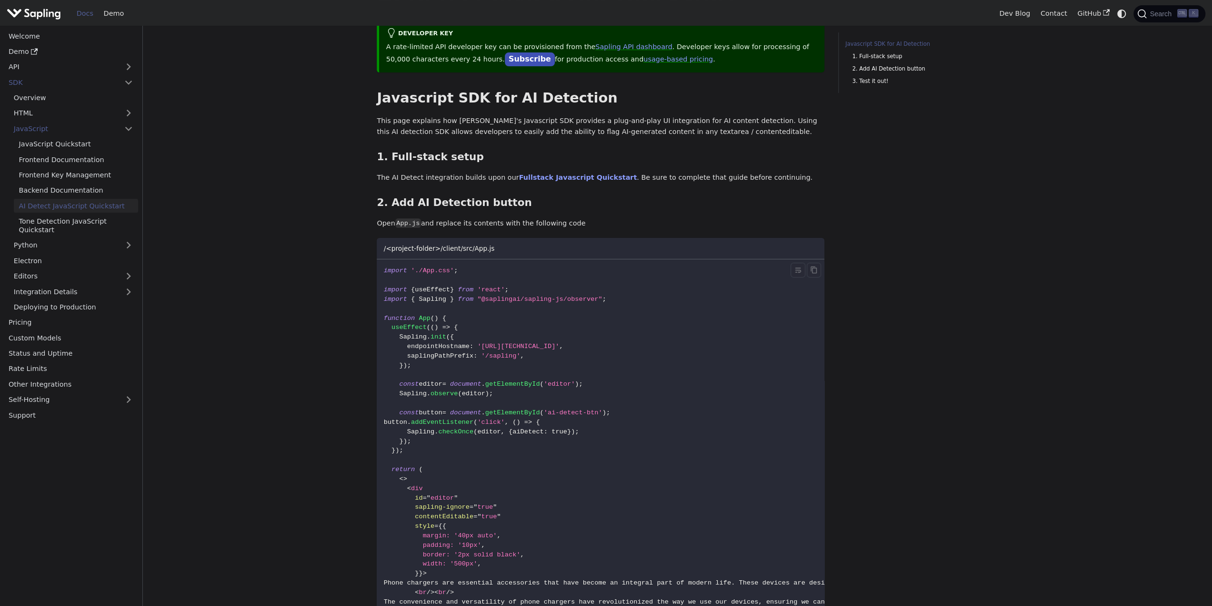
scroll to position [57, 0]
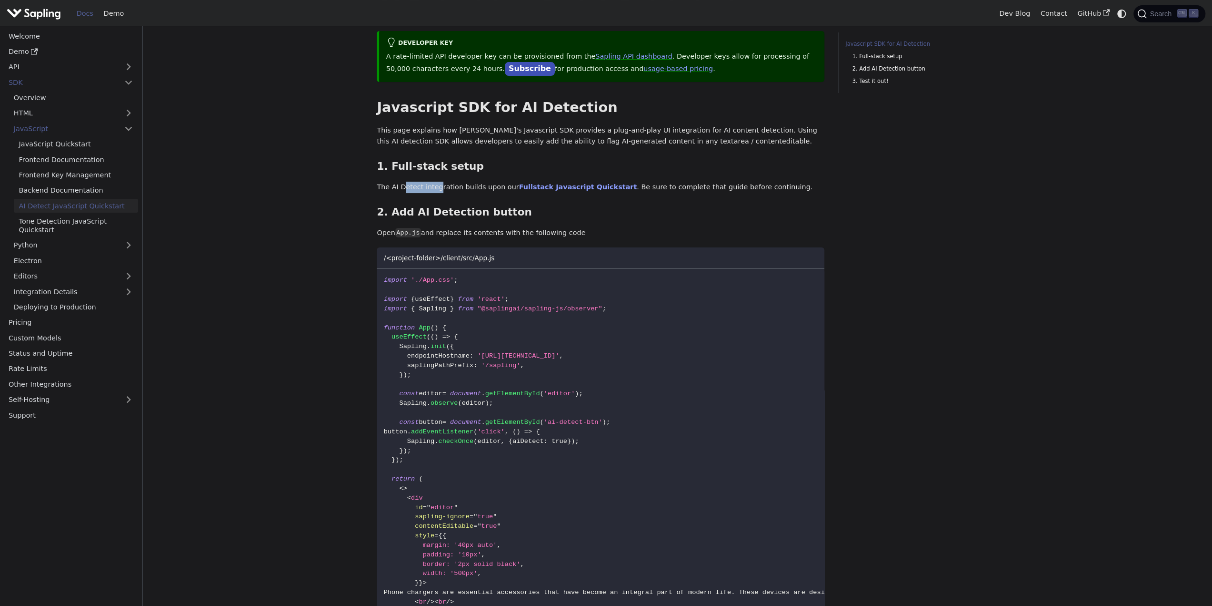
drag, startPoint x: 402, startPoint y: 189, endPoint x: 435, endPoint y: 186, distance: 34.0
click at [435, 186] on p "The AI Detect integration builds upon our Fullstack Javascript Quickstart . Be …" at bounding box center [601, 187] width 448 height 11
click at [437, 186] on p "The AI Detect integration builds upon our Fullstack Javascript Quickstart . Be …" at bounding box center [601, 187] width 448 height 11
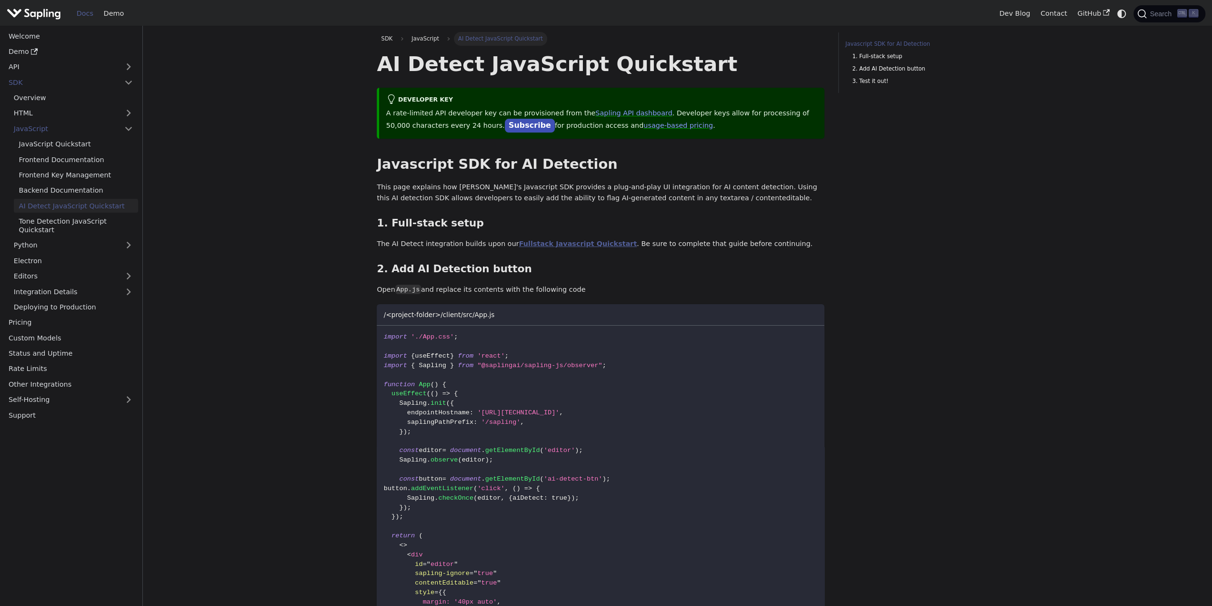
scroll to position [0, 0]
click at [314, 198] on main "SDK JavaScript AI Detect JavaScript Quickstart On this page AI Detect JavaScrip…" at bounding box center [678, 601] width 1070 height 1151
click at [112, 71] on link "API" at bounding box center [61, 67] width 116 height 14
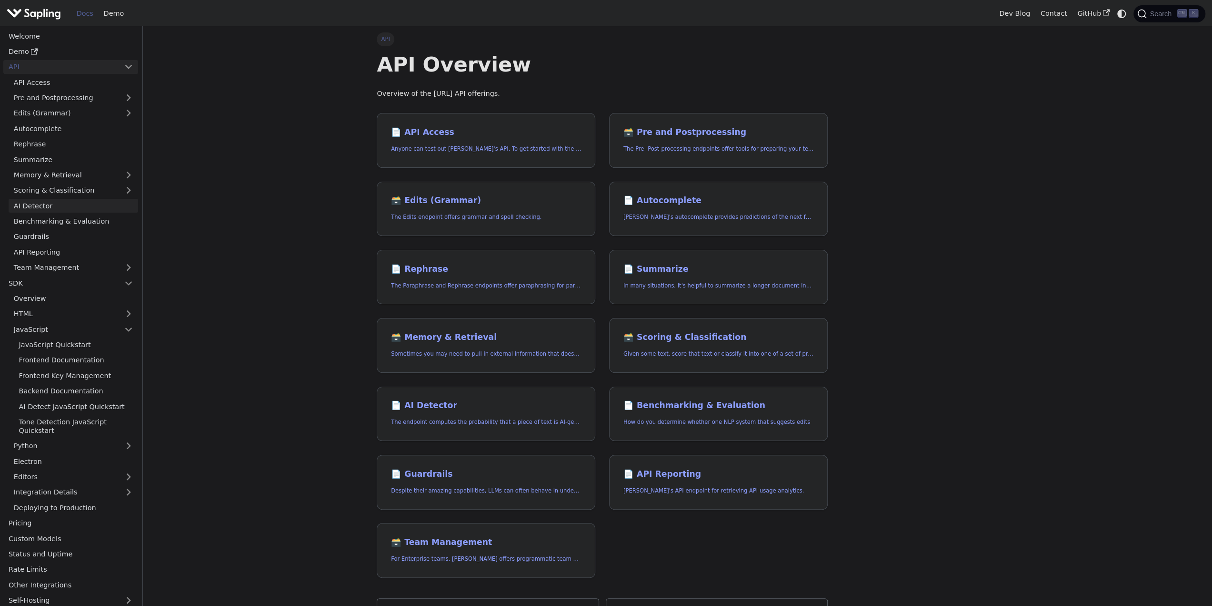
click at [77, 204] on link "AI Detector" at bounding box center [74, 206] width 130 height 14
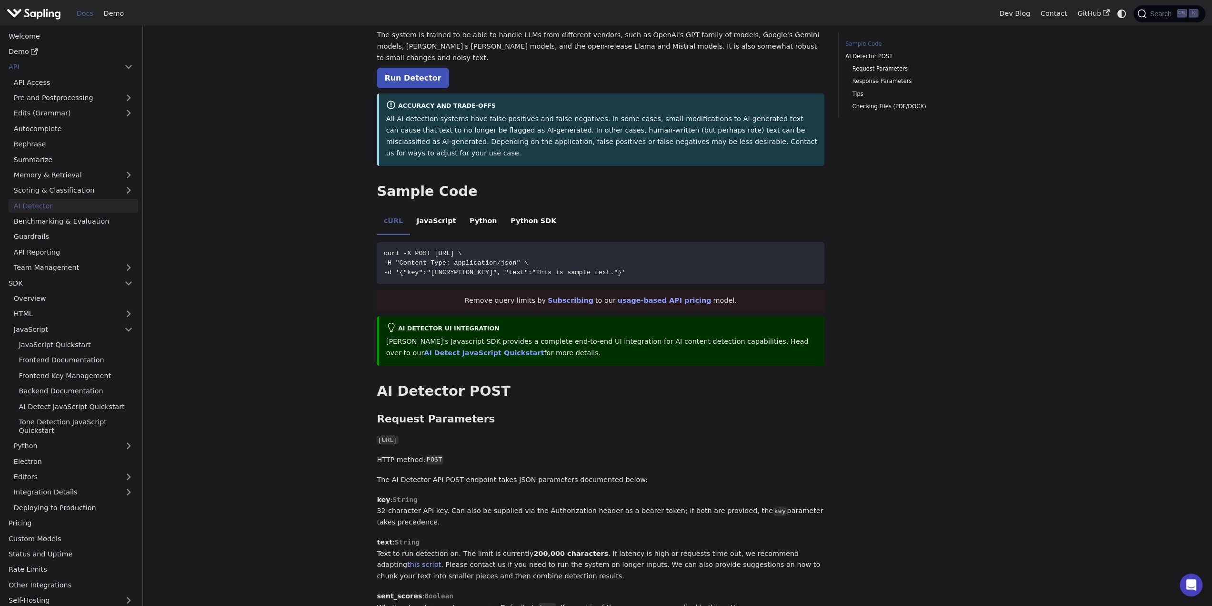
scroll to position [95, 0]
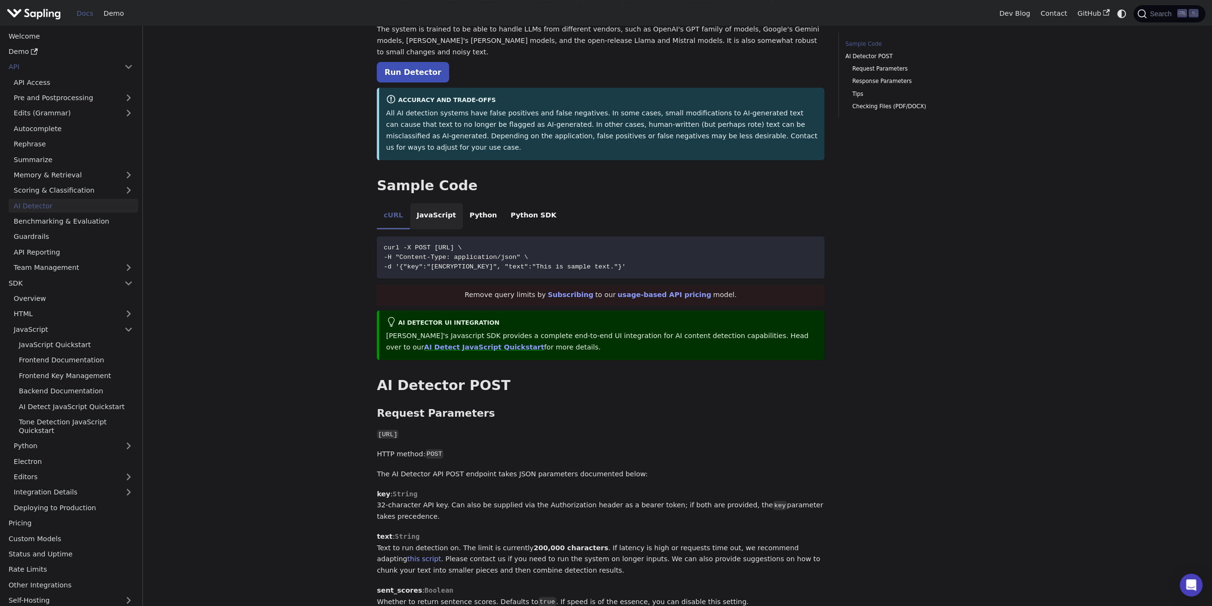
click at [438, 203] on li "JavaScript" at bounding box center [436, 216] width 53 height 27
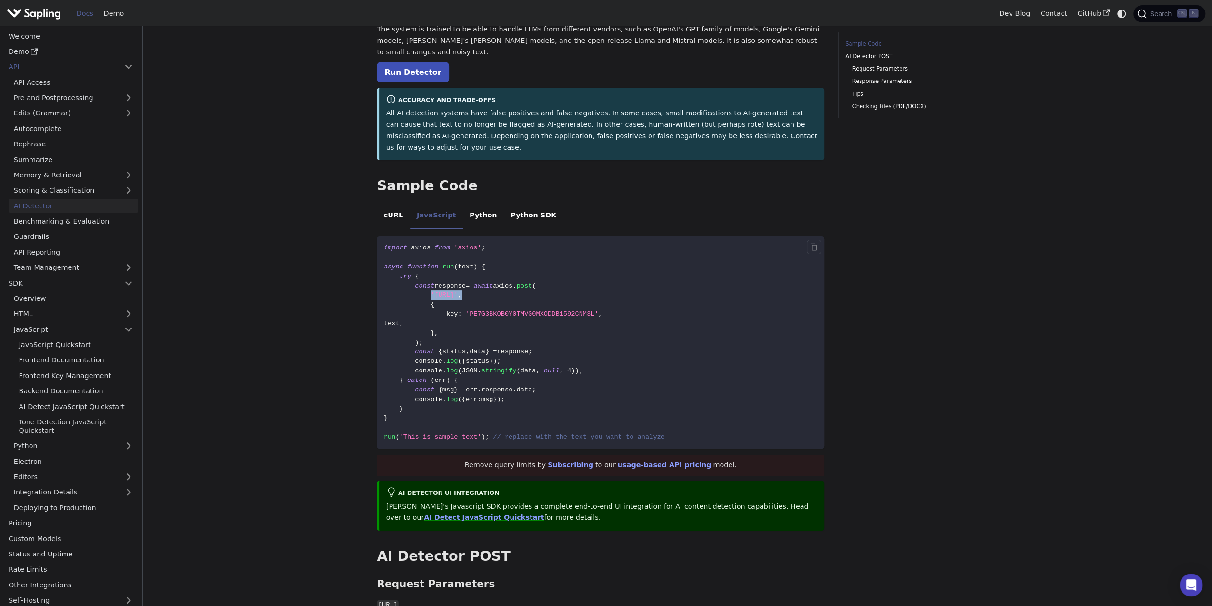
drag, startPoint x: 427, startPoint y: 273, endPoint x: 587, endPoint y: 269, distance: 159.6
click at [587, 269] on code "import axios from 'axios' ; async function run ( text ) { try { const response …" at bounding box center [601, 342] width 448 height 212
copy span "'[URL]' ,"
